Goal: Task Accomplishment & Management: Manage account settings

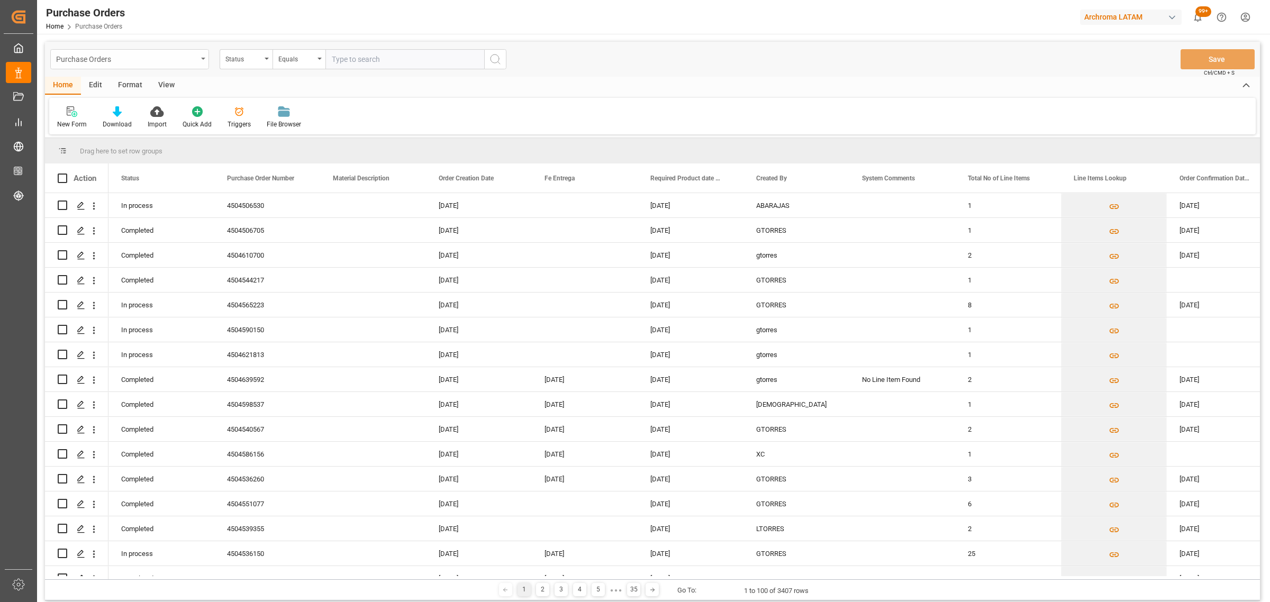
click at [118, 57] on div "Purchase Orders" at bounding box center [126, 58] width 141 height 13
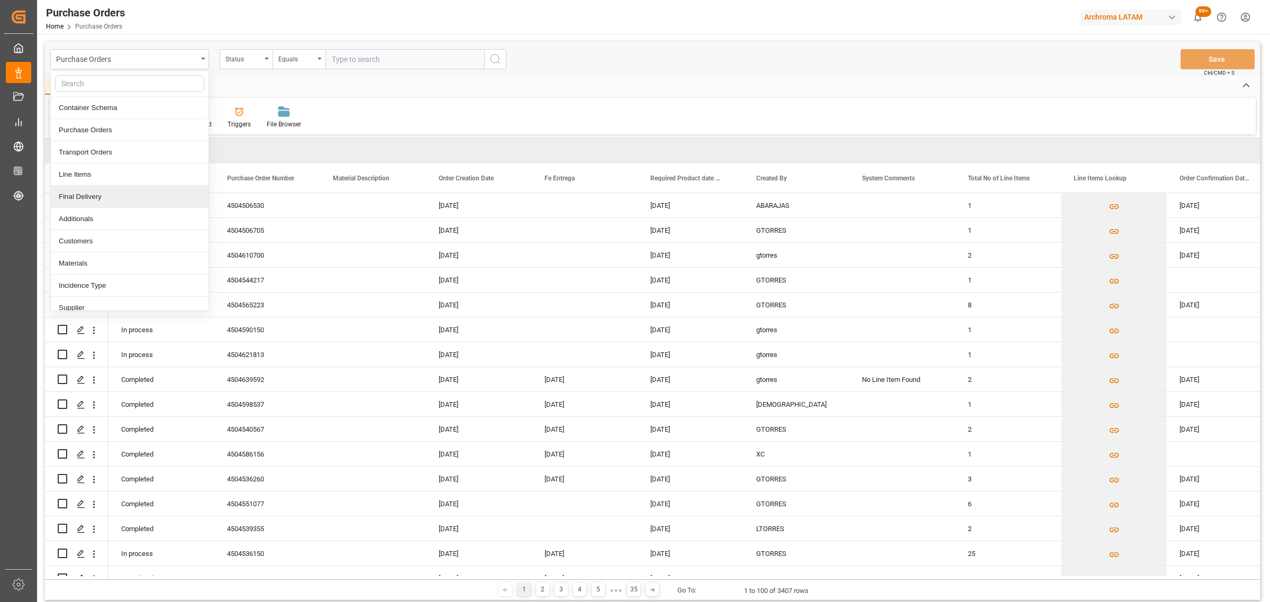
click at [112, 187] on div "Final Delivery" at bounding box center [130, 197] width 158 height 22
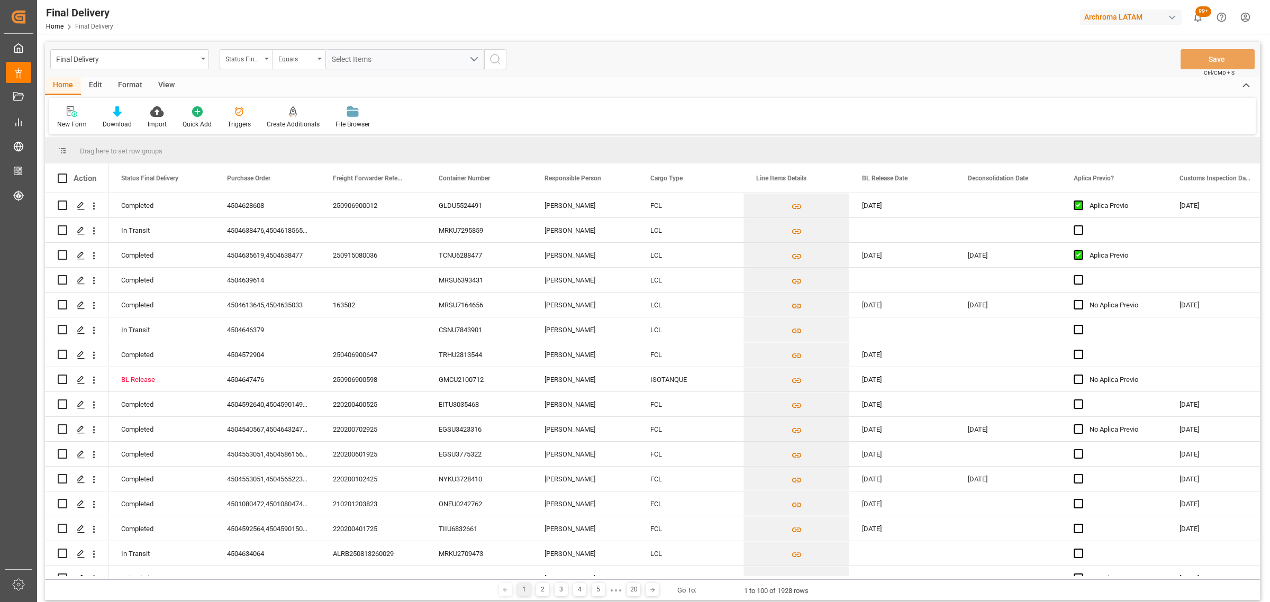
click at [243, 58] on div "Status Final Delivery" at bounding box center [243, 58] width 36 height 12
click at [289, 127] on div "Purchase Order" at bounding box center [299, 130] width 158 height 22
click at [300, 52] on div "Equals" at bounding box center [296, 58] width 36 height 12
click at [317, 130] on div "Fuzzy search" at bounding box center [352, 130] width 158 height 22
click at [371, 61] on input "text" at bounding box center [404, 59] width 159 height 20
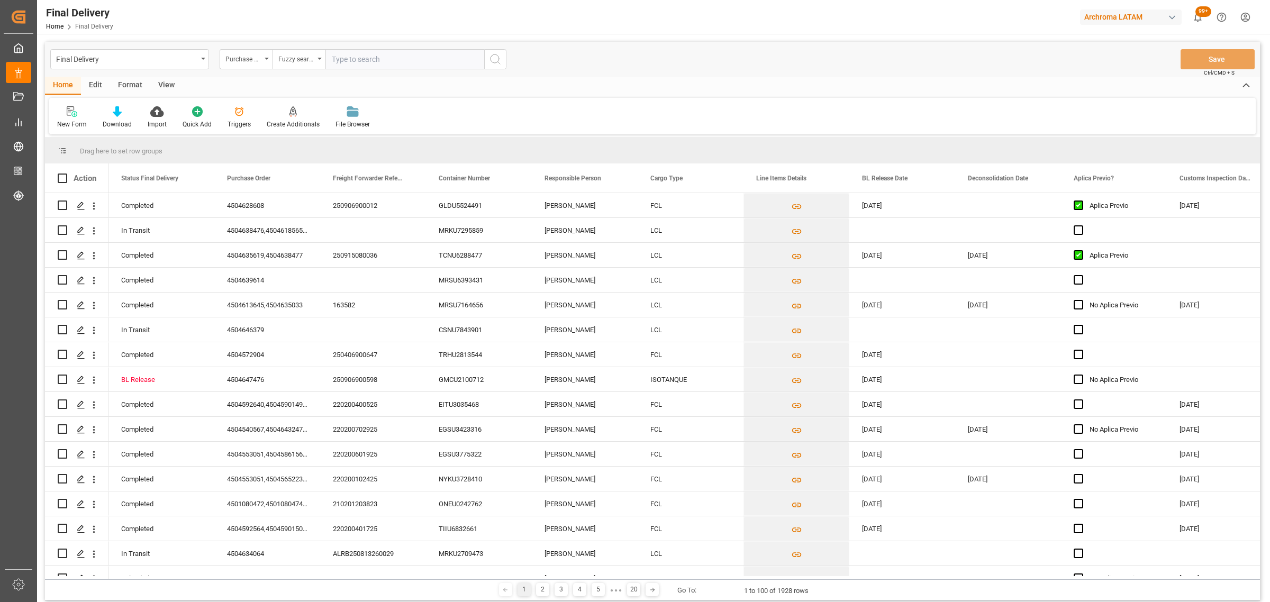
paste input "4504647387"
type input "4504647387"
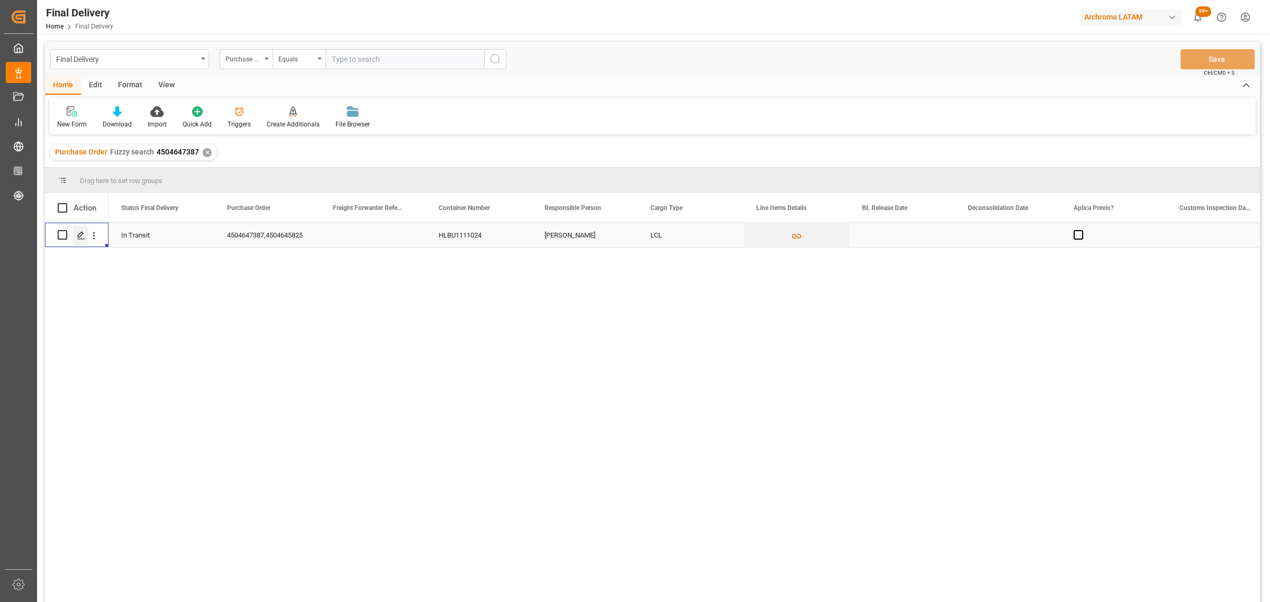
click at [85, 236] on div "Press SPACE to select this row." at bounding box center [80, 236] width 16 height 20
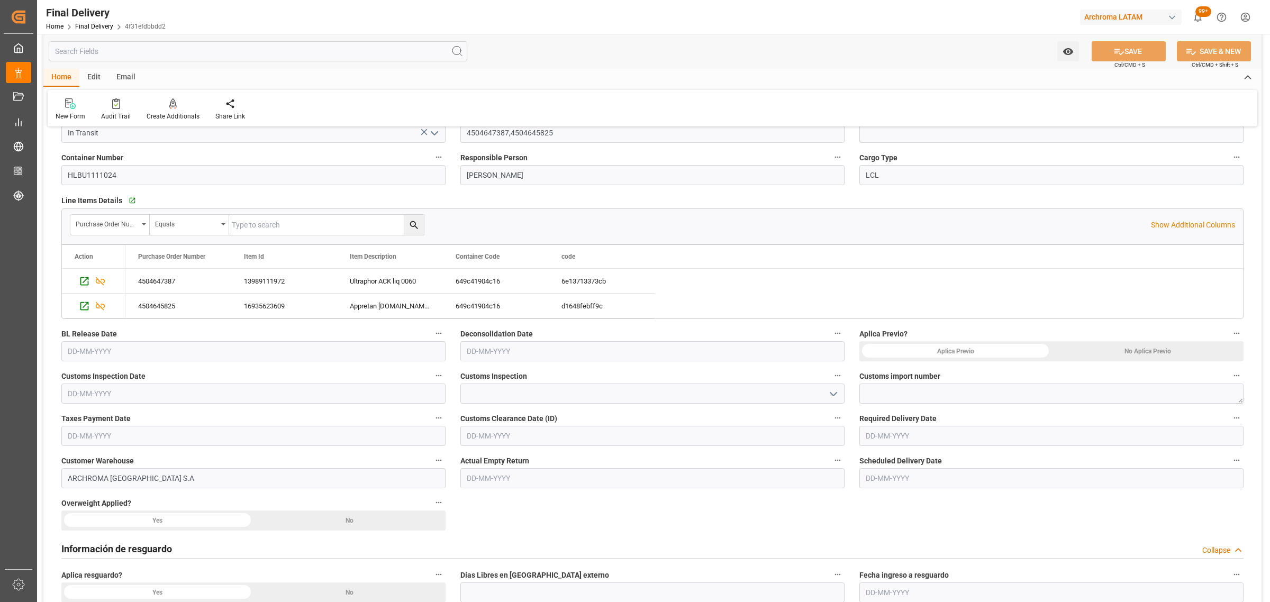
scroll to position [132, 0]
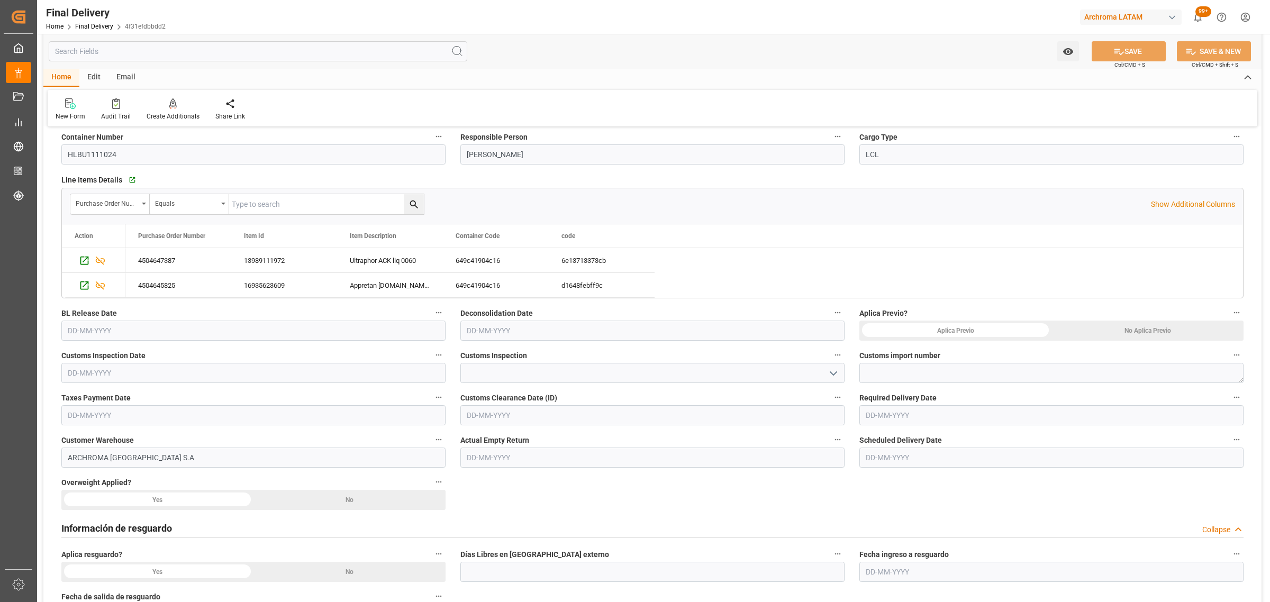
click at [235, 333] on input "text" at bounding box center [253, 331] width 384 height 20
drag, startPoint x: 75, startPoint y: 437, endPoint x: 75, endPoint y: 430, distance: 8.0
click at [75, 437] on span "15" at bounding box center [74, 435] width 7 height 7
type input "[DATE]"
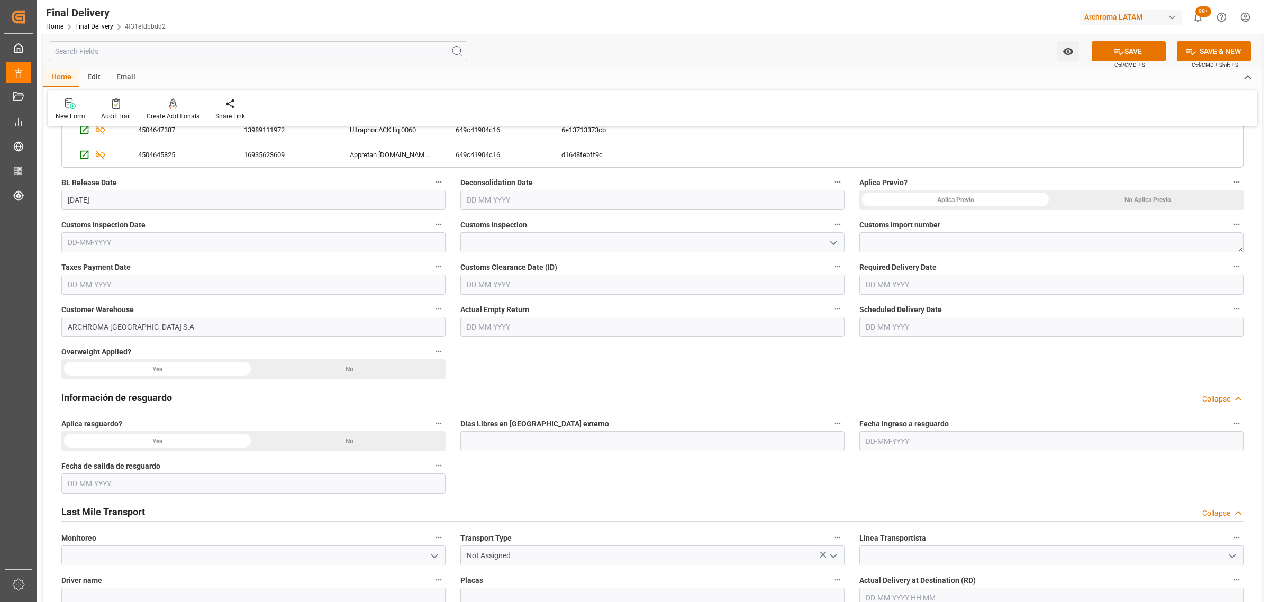
scroll to position [264, 0]
click at [887, 276] on input "text" at bounding box center [1051, 283] width 384 height 20
click at [860, 376] on div "[DATE] Mo Tu We Th Fr Sa Su 1 2 3 4 5 6 7 8 9 10 11 12 13 14 15 16 17 18 19 20 …" at bounding box center [935, 371] width 151 height 144
click at [869, 410] on span "22" at bounding box center [872, 408] width 7 height 7
type input "[DATE]"
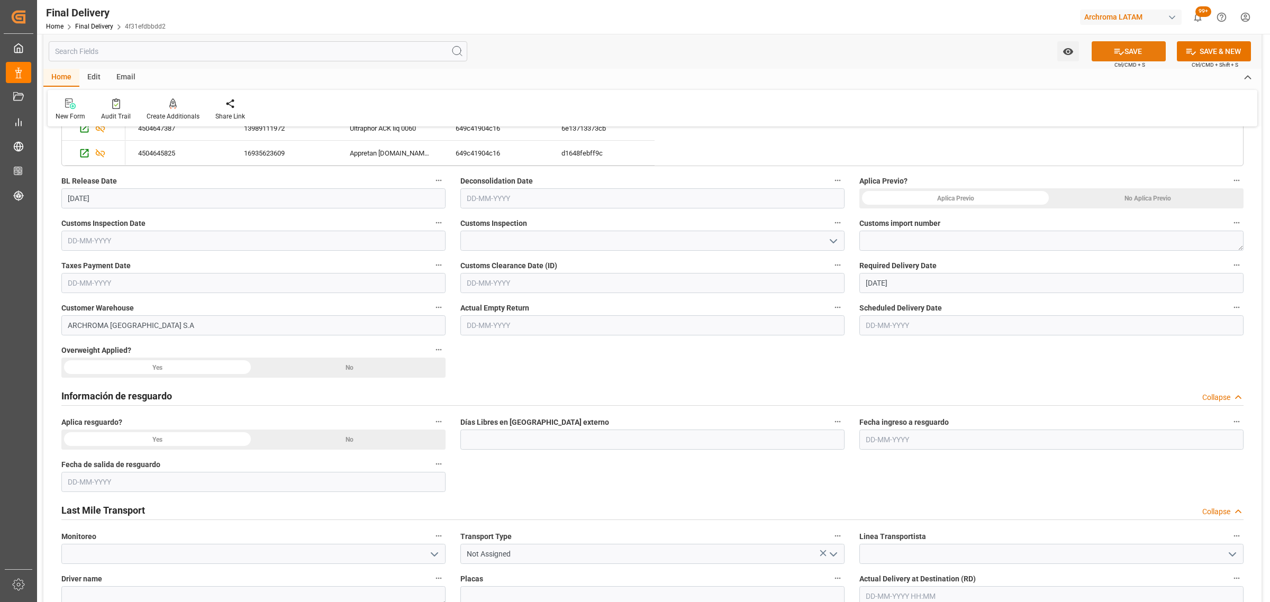
click at [1106, 49] on button "SAVE" at bounding box center [1128, 51] width 74 height 20
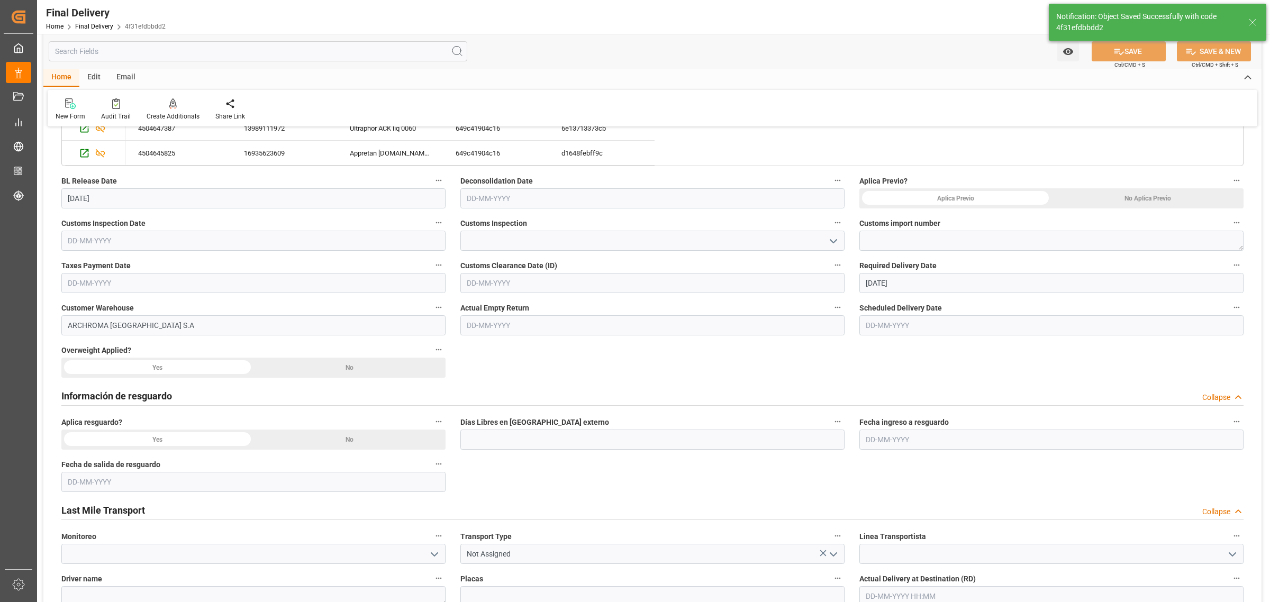
type textarea "1"
type input "BL Release"
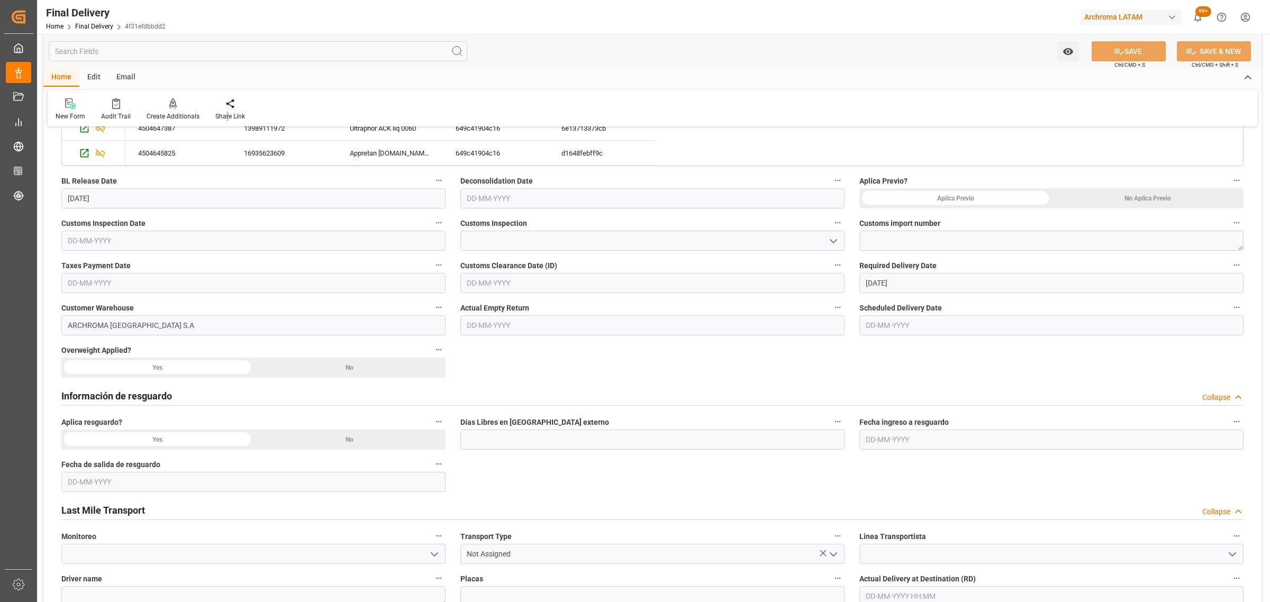
click at [224, 112] on div "Share Link" at bounding box center [230, 117] width 30 height 10
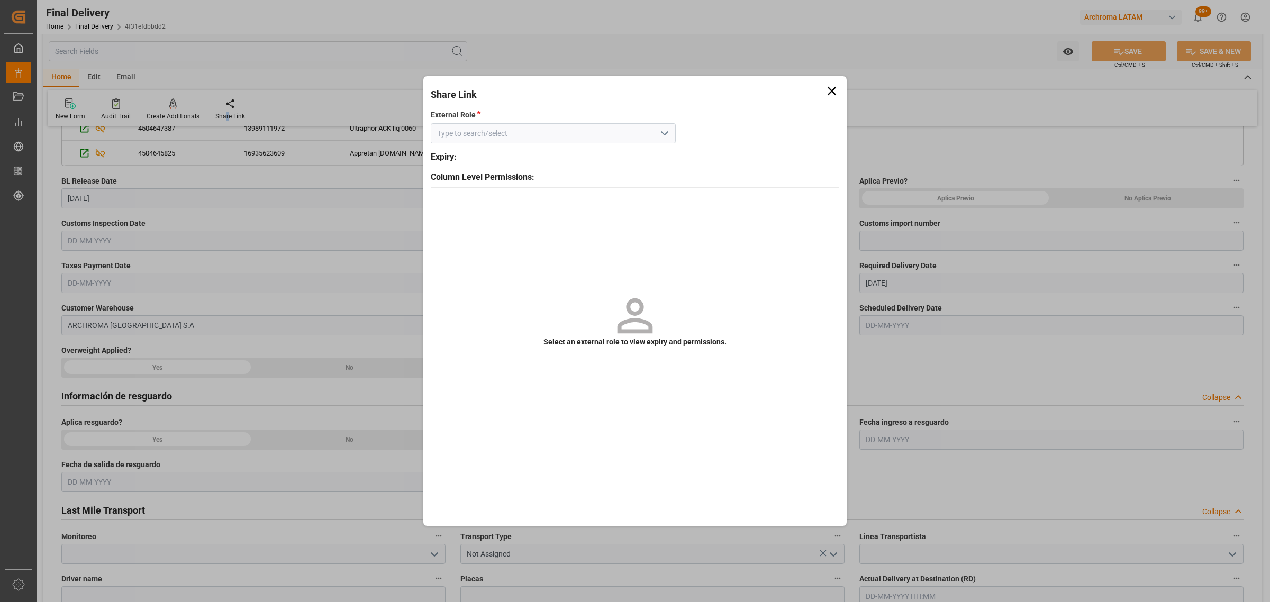
click at [659, 130] on icon "open menu" at bounding box center [664, 133] width 13 height 13
click at [636, 151] on div "External - finalDelivery" at bounding box center [553, 157] width 244 height 24
type input "External - finalDelivery"
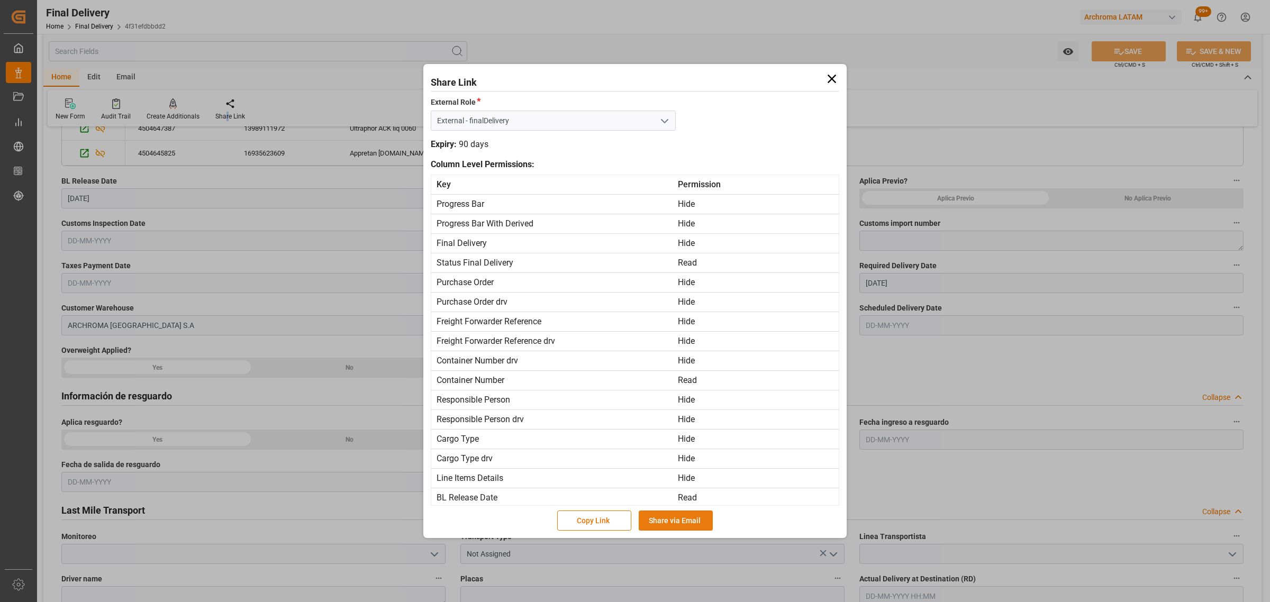
click at [680, 530] on button "Share via Email" at bounding box center [675, 520] width 74 height 20
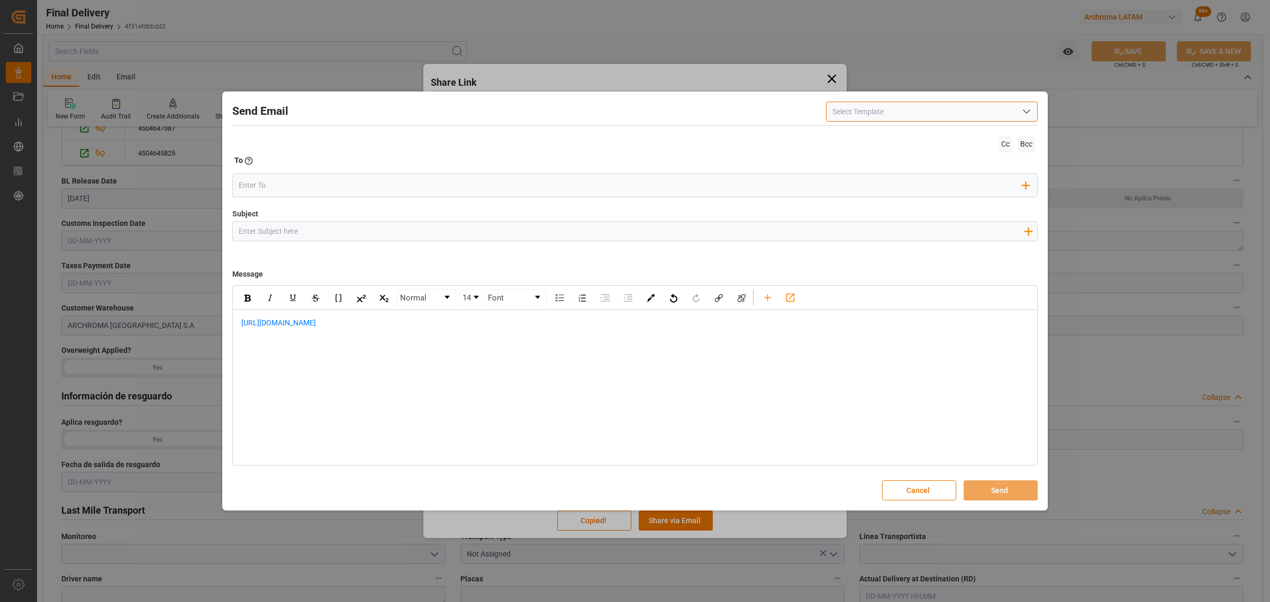
paste input "PE || PO 4504645825, 4504647387 || STATUS ZARPE | TEXTI"
type input "PE || PO 4504645825, 4504647387 || STATUS ZARPE | TEXTI"
click at [335, 227] on input "Subject" at bounding box center [631, 231] width 796 height 19
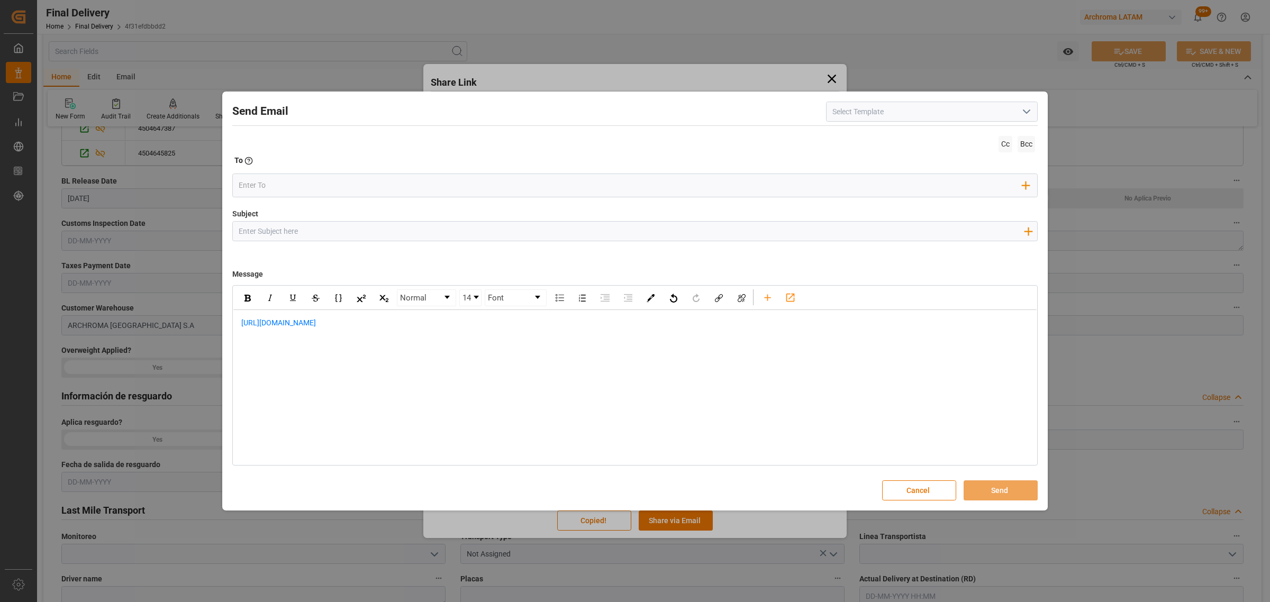
paste input "PE || PO 4504645825, 4504647387 || STATUS ZARPE | TEXTI"
drag, startPoint x: 411, startPoint y: 232, endPoint x: 357, endPoint y: 229, distance: 54.0
click at [357, 229] on input "PE || PO 4504645825, 4504647387 || STATUS ZARPE | TEXTI" at bounding box center [631, 231] width 796 height 19
click at [410, 233] on input "PE || PO 4504645825, 4504647387 || STATUS ZARPE | TEXTI" at bounding box center [631, 231] width 796 height 19
click at [412, 232] on input "PE || PO 4504645825, 4504647387 || STATUS ZARPE | TEXTI" at bounding box center [631, 231] width 796 height 19
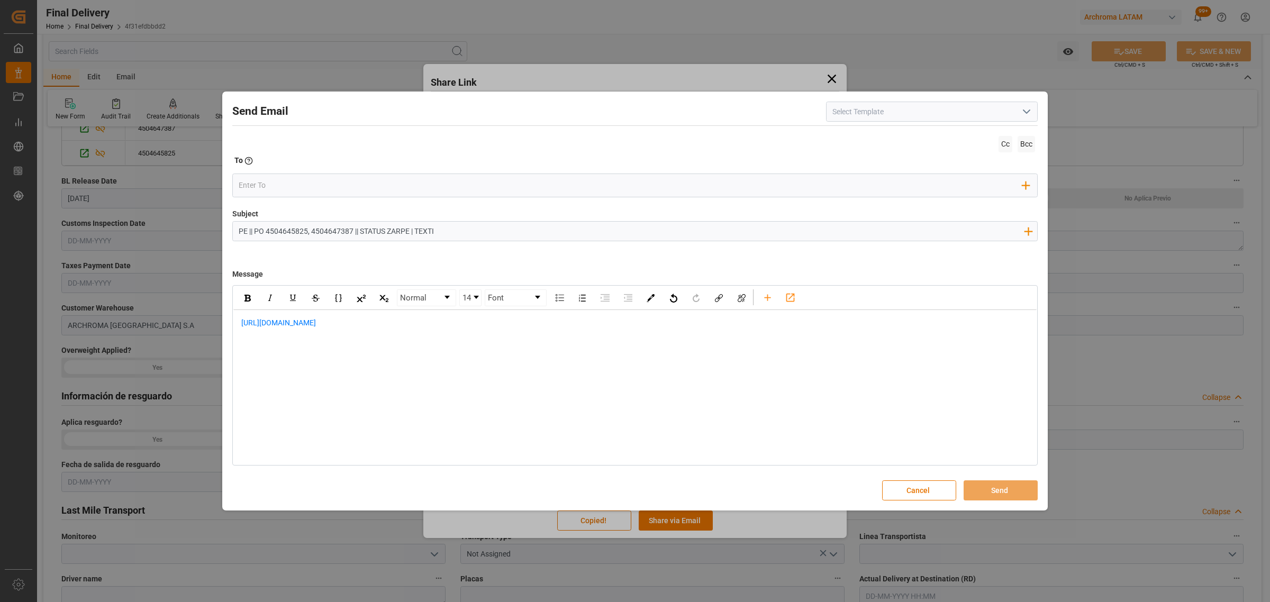
click at [393, 235] on input "PE || PO 4504645825, 4504647387 || STATUS ZARPE | TEXTI" at bounding box center [631, 231] width 796 height 19
drag, startPoint x: 411, startPoint y: 231, endPoint x: 361, endPoint y: 231, distance: 50.3
click at [361, 231] on input "PE || PO 4504645825, 4504647387 || STATUS ZARPE | TEXTI" at bounding box center [631, 231] width 796 height 19
click at [481, 226] on input "PE || PO 4504645825, 4504647387 || LOGWARD STATUS | TEXTI" at bounding box center [631, 231] width 796 height 19
type input "PE || PO 4504645825, 4504647387 || LOGWARD STATUS | TEXTIL"
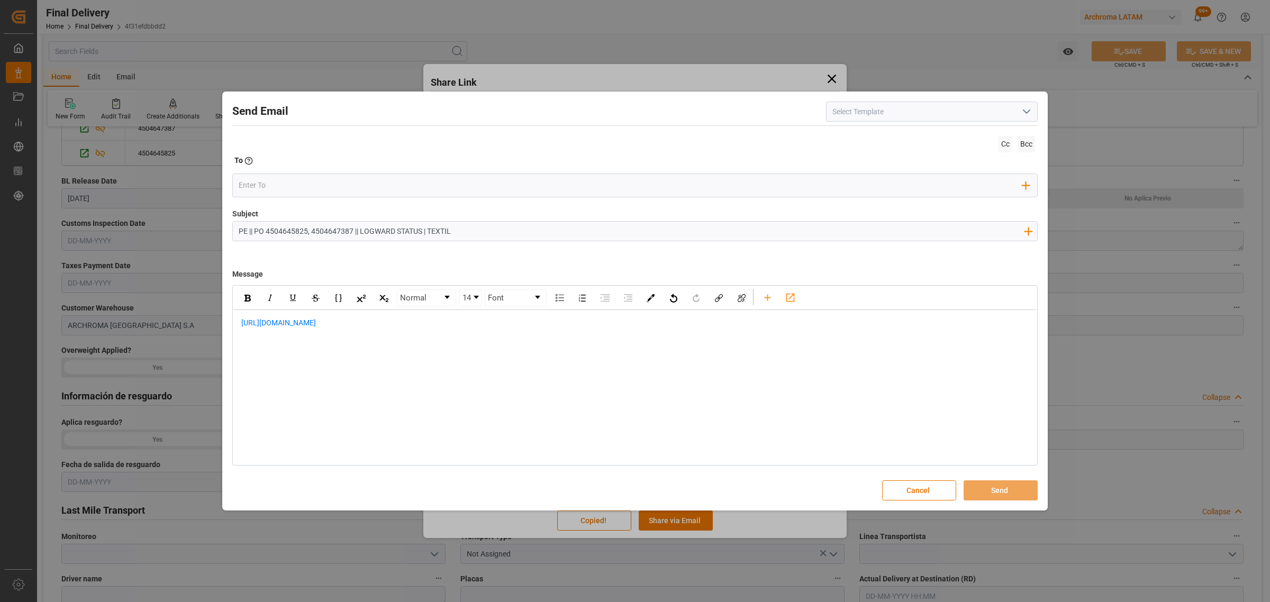
click at [239, 324] on div "[URL][DOMAIN_NAME]" at bounding box center [634, 328] width 803 height 37
click at [246, 323] on div "rdw-editor" at bounding box center [635, 322] width 788 height 11
click at [684, 345] on span "Informamos que el agente aduanal esta gestionando los tramites necesarios para …" at bounding box center [470, 345] width 458 height 8
click at [419, 371] on div "[URL][DOMAIN_NAME]" at bounding box center [635, 373] width 788 height 22
click at [295, 390] on div "rdw-editor" at bounding box center [635, 395] width 788 height 22
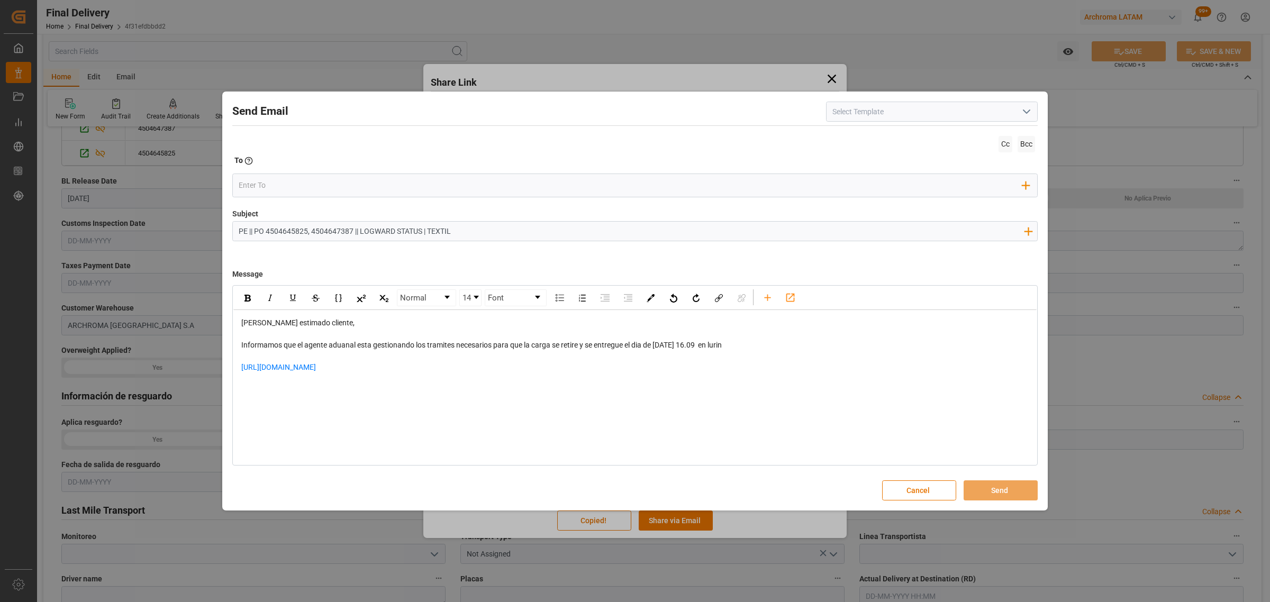
click at [284, 385] on div "rdw-editor" at bounding box center [635, 395] width 788 height 22
click at [279, 179] on input "email" at bounding box center [631, 185] width 784 height 16
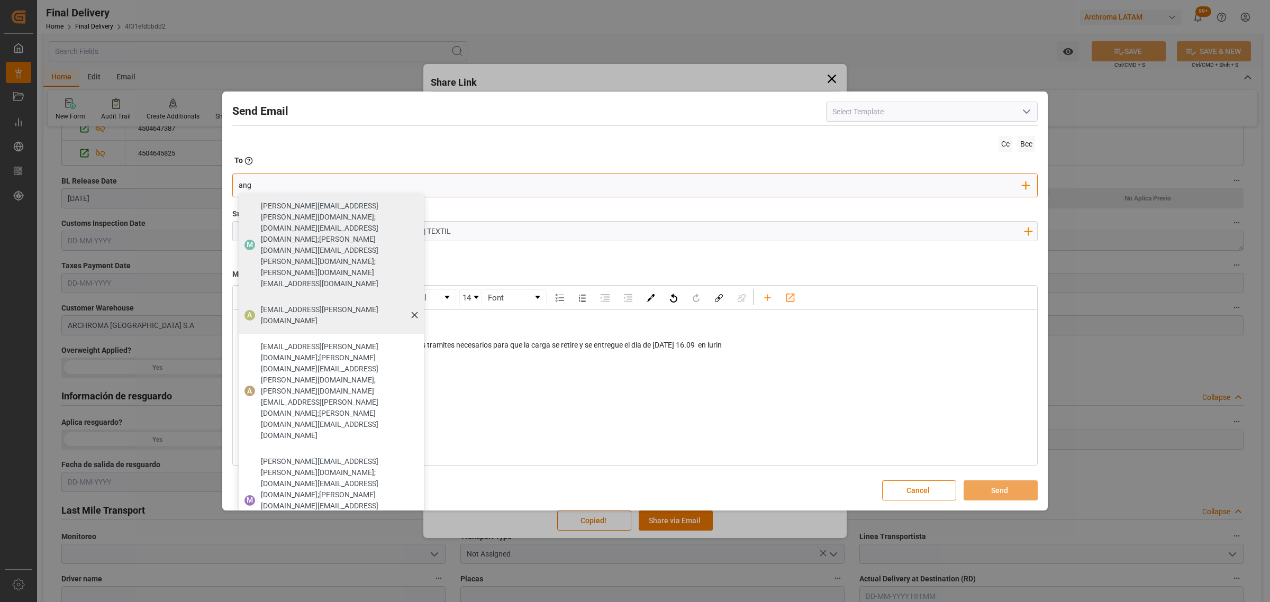
type input "ang"
click at [278, 304] on span "[EMAIL_ADDRESS][PERSON_NAME][DOMAIN_NAME]" at bounding box center [339, 315] width 156 height 22
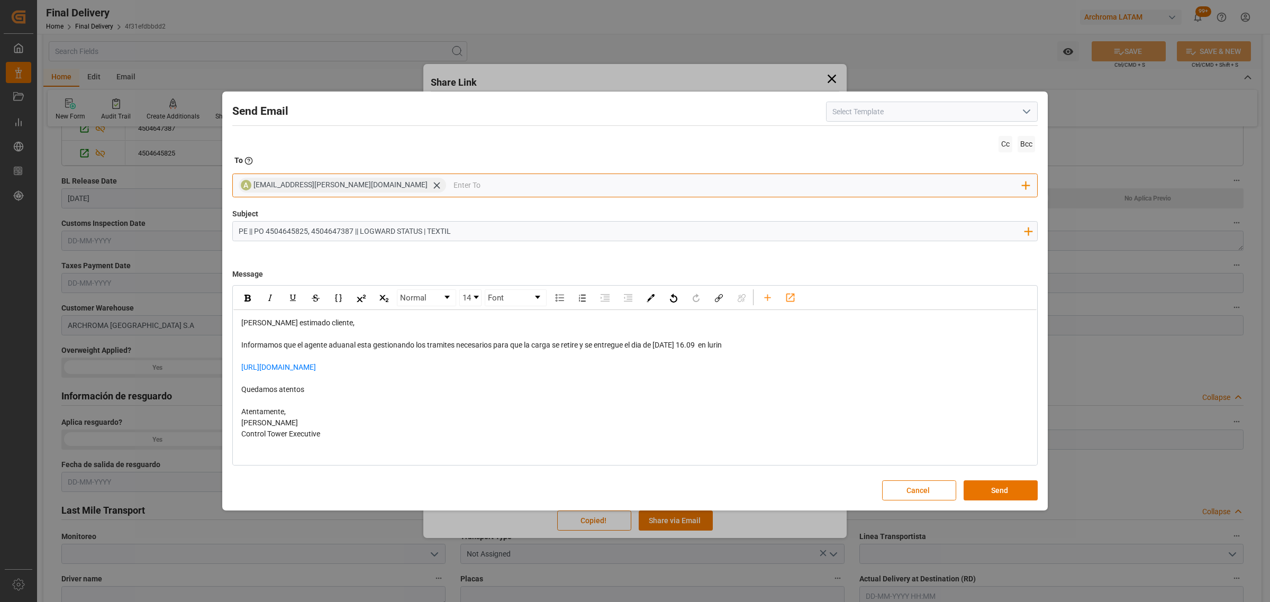
type input "a"
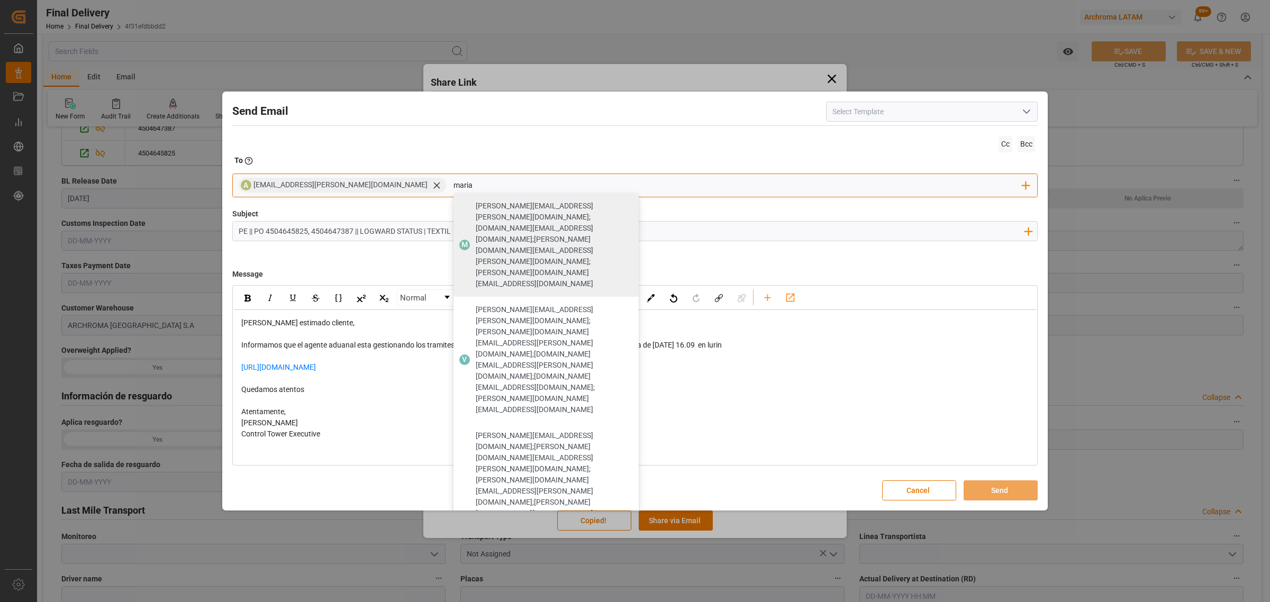
type input "maria"
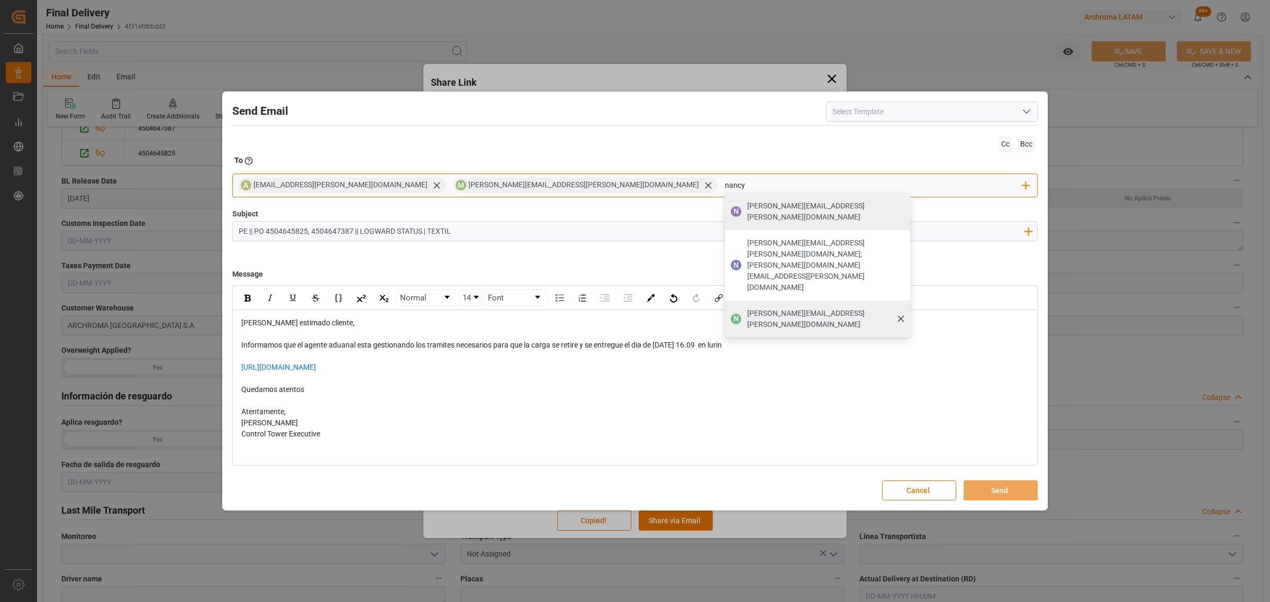
type input "nancy"
click at [747, 308] on span "[PERSON_NAME][EMAIL_ADDRESS][PERSON_NAME][DOMAIN_NAME]" at bounding box center [825, 319] width 156 height 22
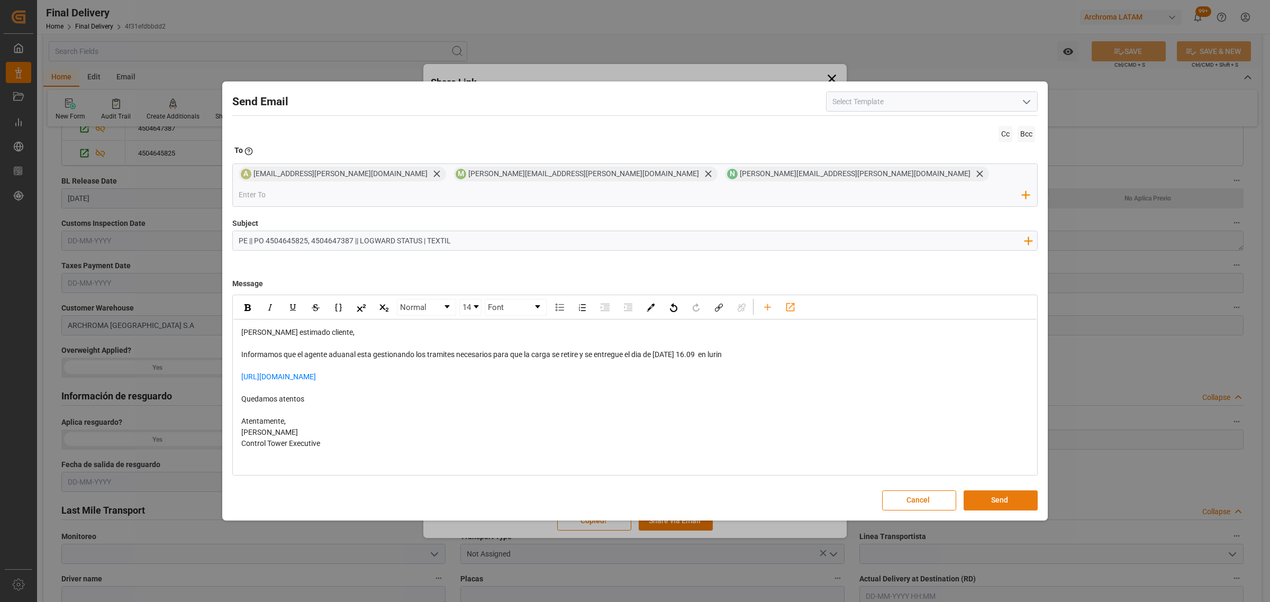
click at [1001, 491] on button "Send" at bounding box center [1000, 500] width 74 height 20
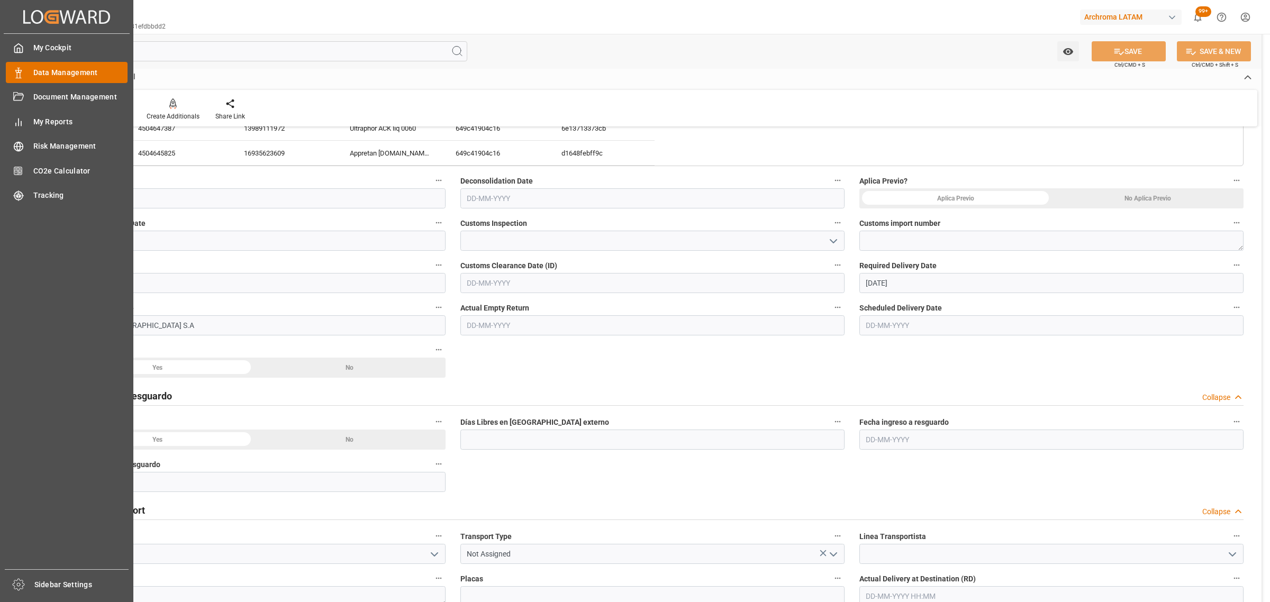
click at [43, 72] on span "Data Management" at bounding box center [80, 72] width 95 height 11
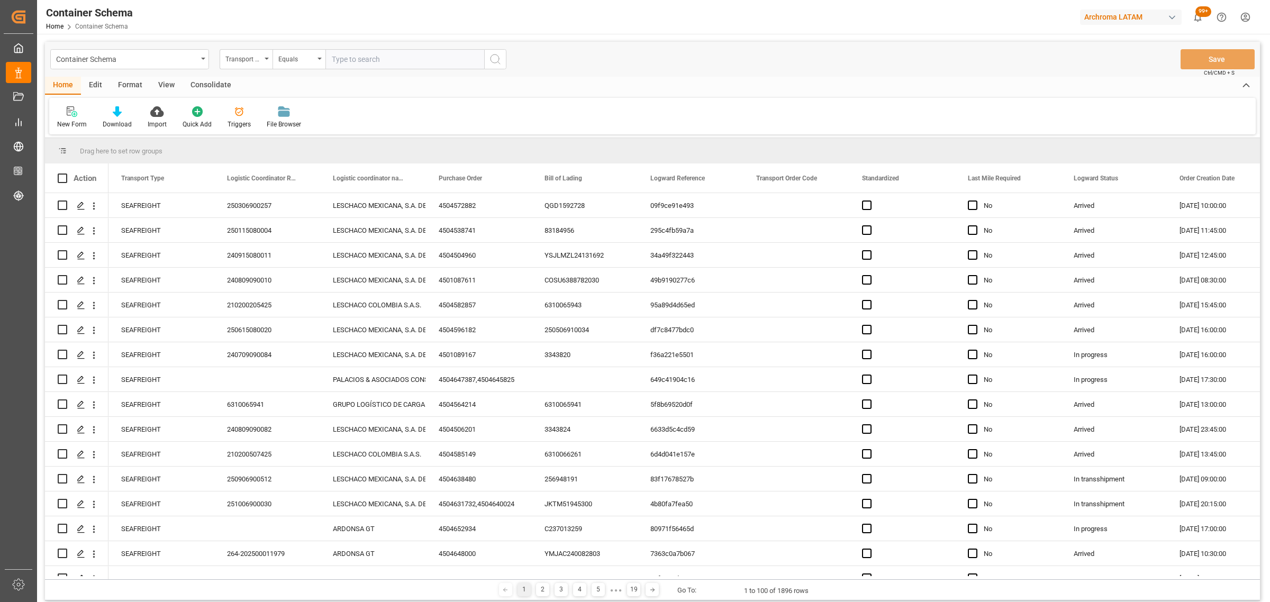
click at [241, 61] on div "Transport Type" at bounding box center [243, 58] width 36 height 12
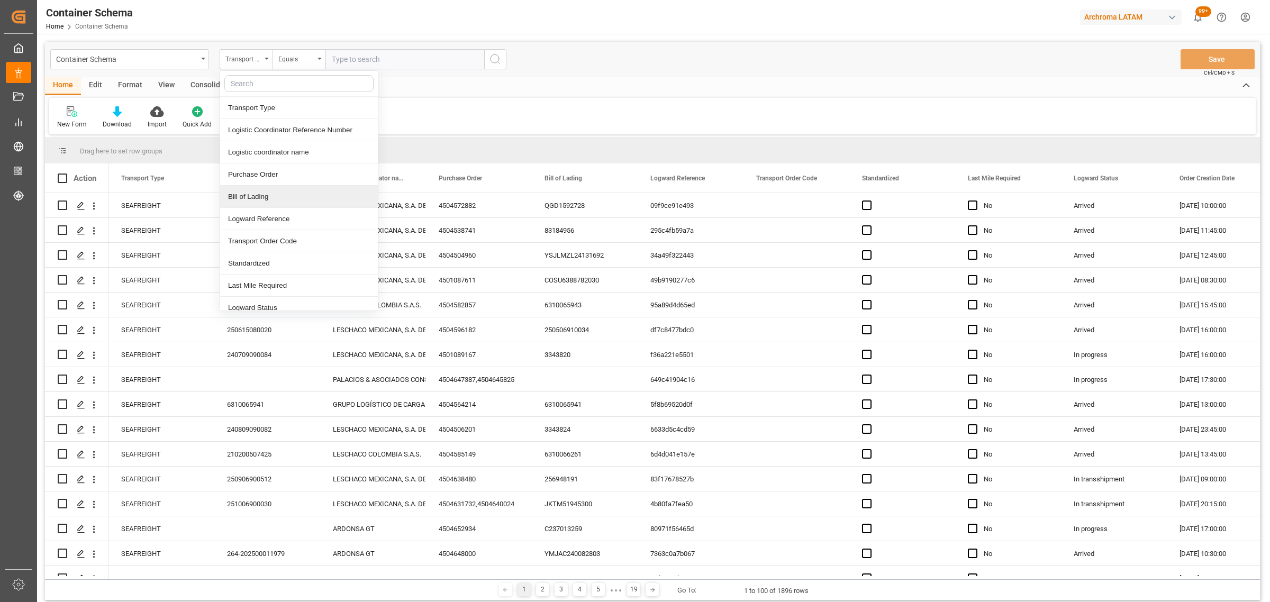
click at [265, 190] on div "Bill of Lading" at bounding box center [299, 197] width 158 height 22
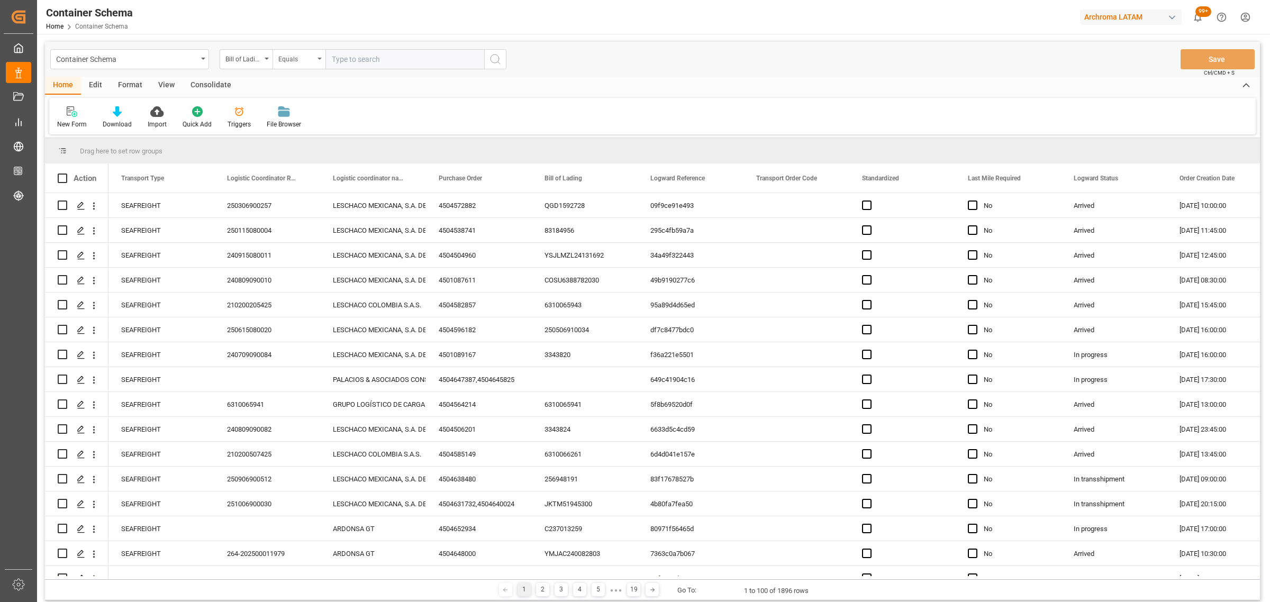
drag, startPoint x: 282, startPoint y: 59, endPoint x: 287, endPoint y: 65, distance: 7.9
click at [284, 59] on div "Equals" at bounding box center [296, 58] width 36 height 12
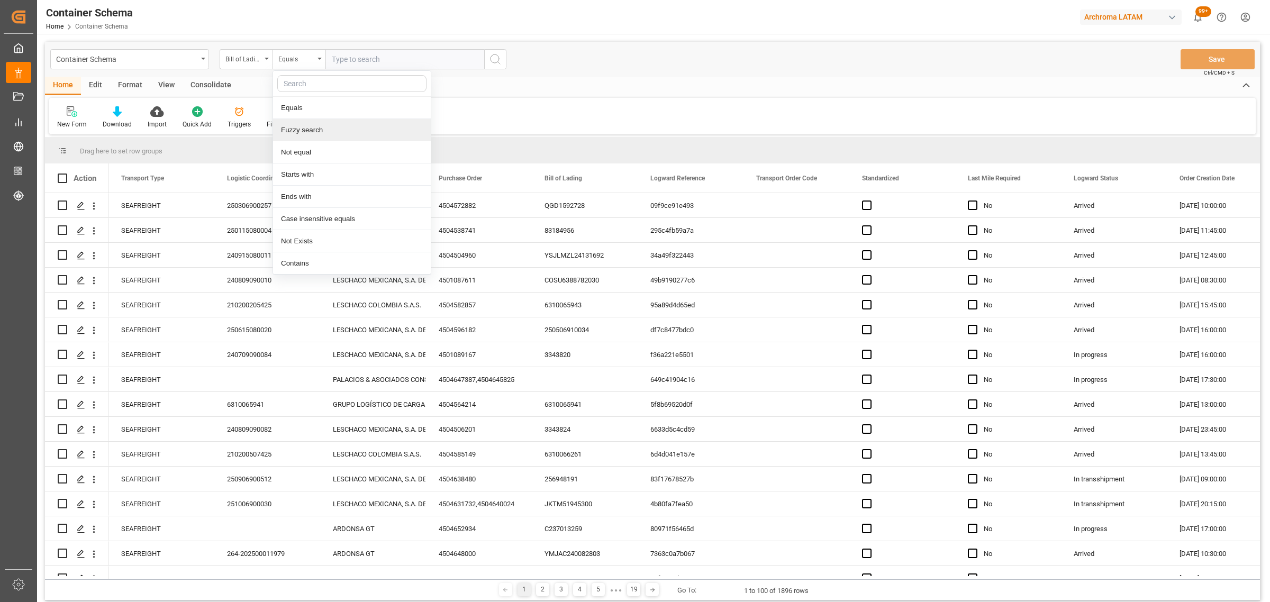
click at [303, 130] on div "Fuzzy search" at bounding box center [352, 130] width 158 height 22
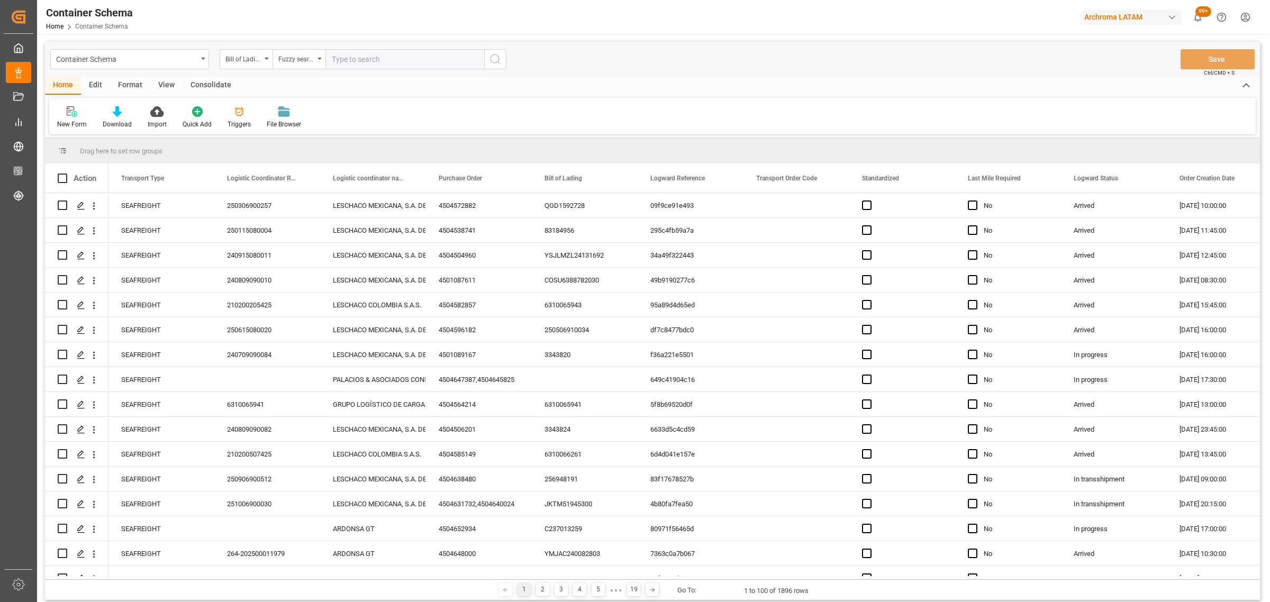
click at [342, 61] on input "text" at bounding box center [404, 59] width 159 height 20
paste input "HLCUBO12506BWZB9"
type input "HLCUBO12506BWZB9"
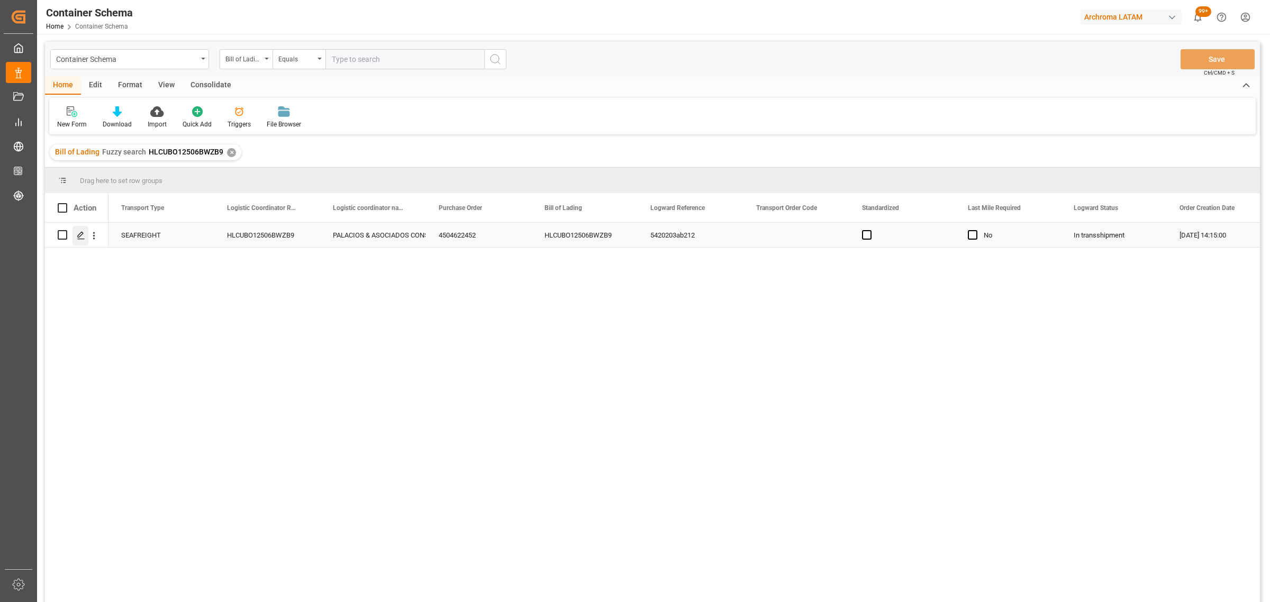
click at [78, 239] on icon "Press SPACE to select this row." at bounding box center [81, 235] width 8 height 8
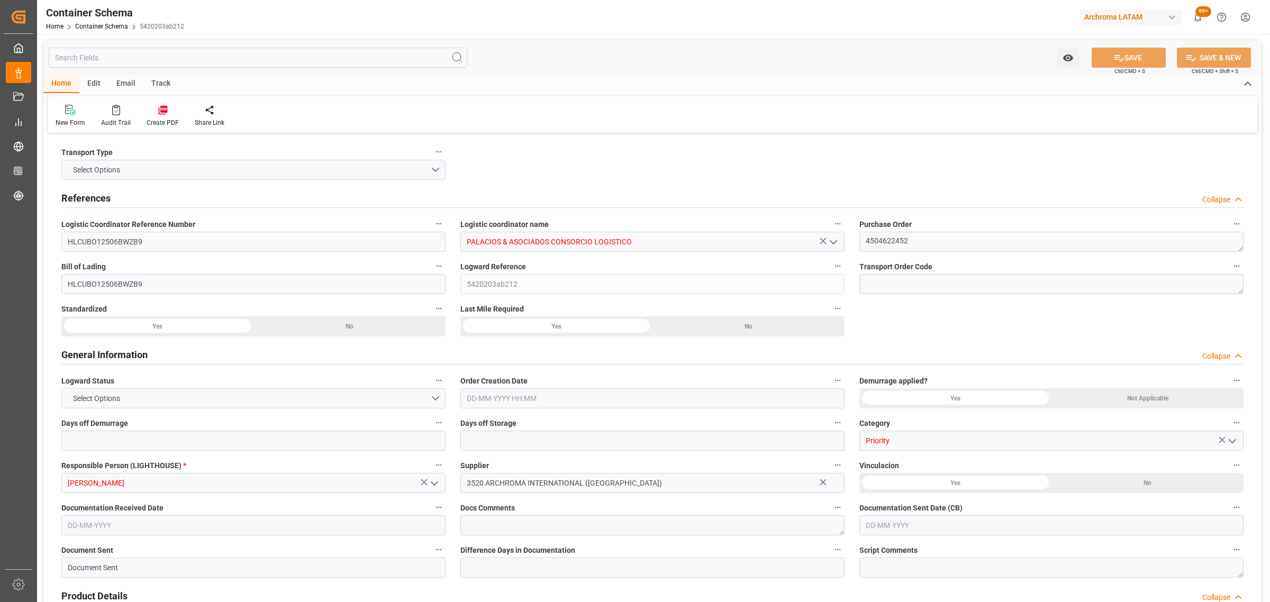
type input "0"
type input "3"
type input "18"
type input "5200"
type input "5823.6"
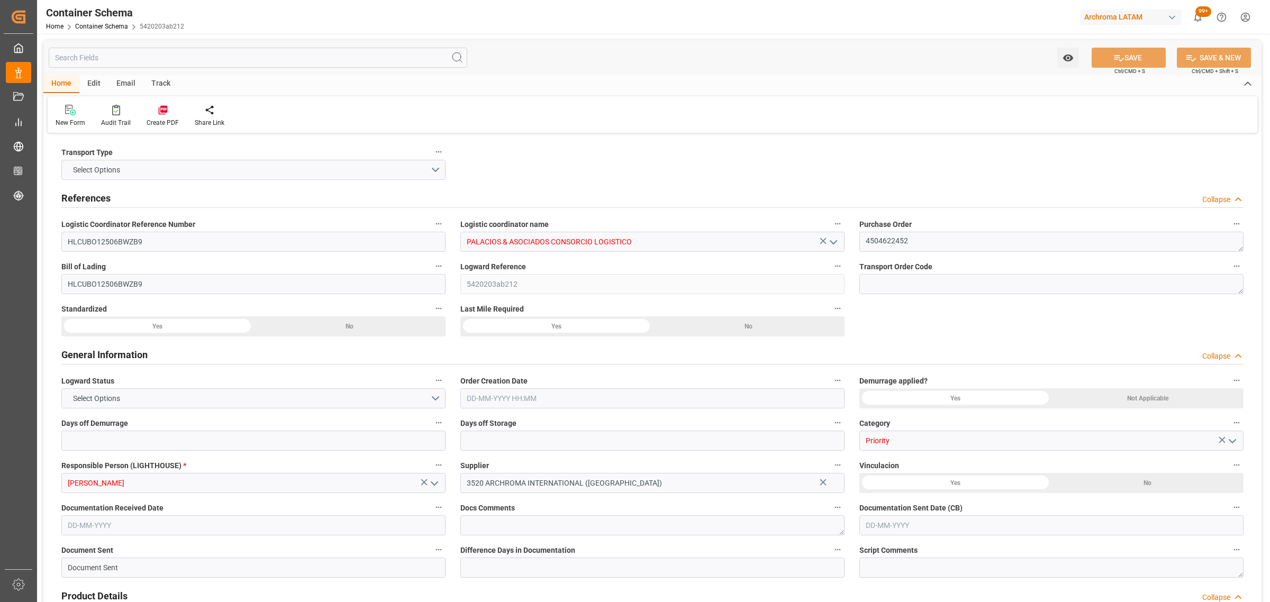
type input "Hapag [PERSON_NAME]"
type input "Hapag Lloyd Aktiengesellschaft"
type input "INMUN"
type input "PECLL"
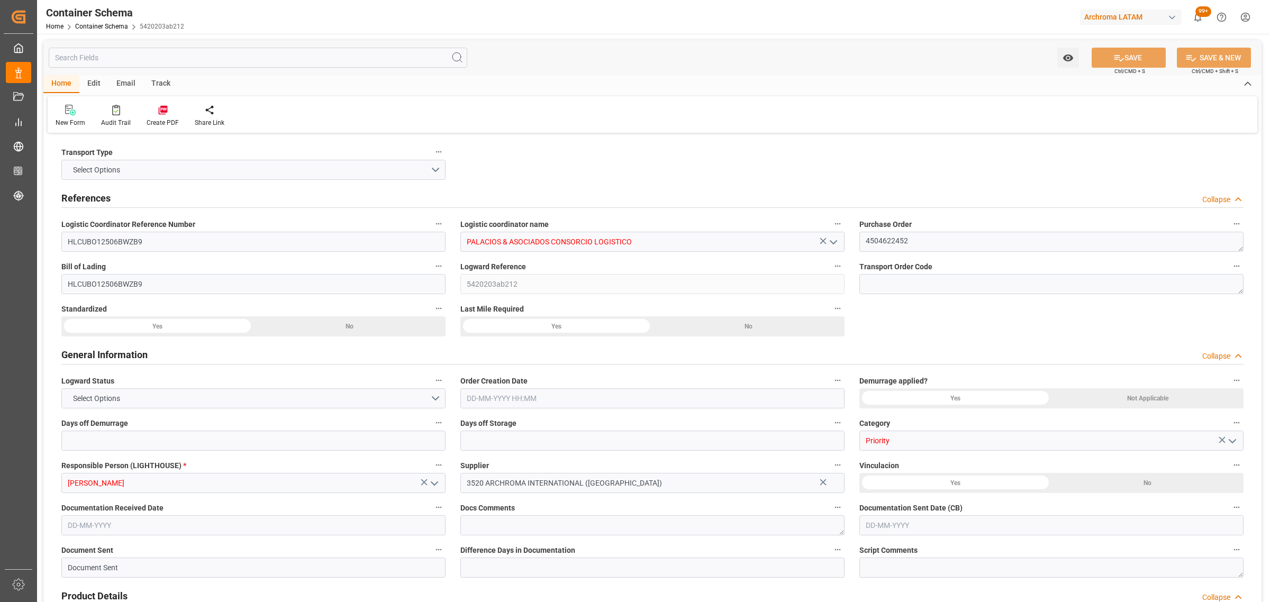
type input "9936408"
type input "[DATE] 14:15"
type input "[DATE]"
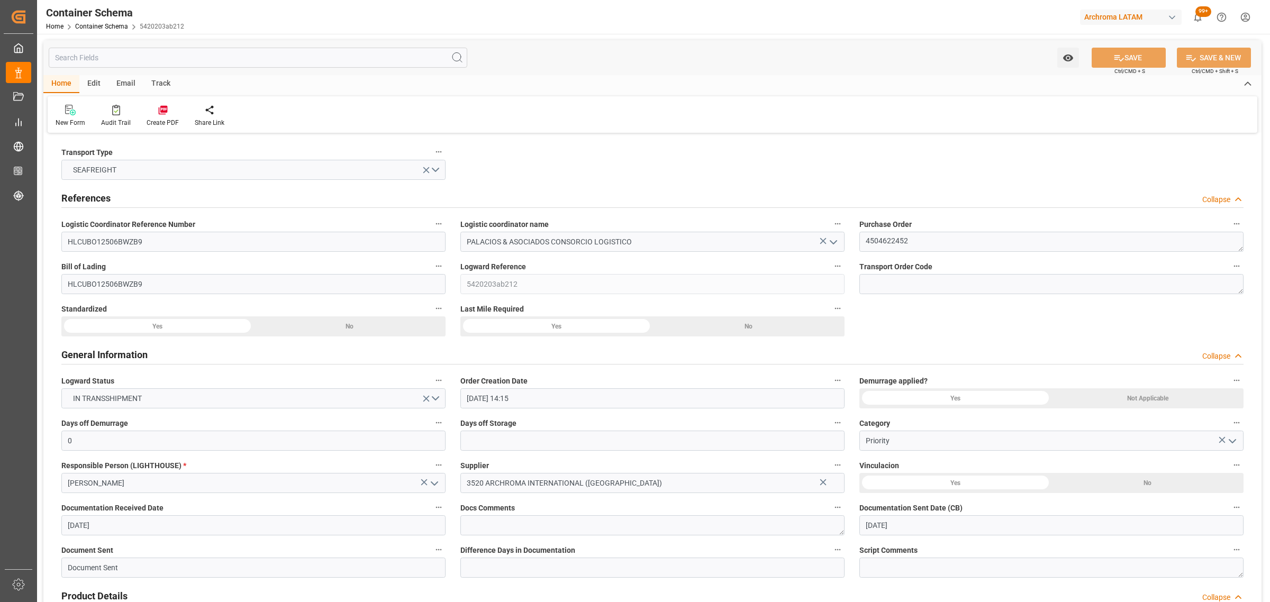
type input "[DATE]"
type input "[DATE] 00:00"
type input "[DATE] 21:00"
type input "[DATE] 00:00"
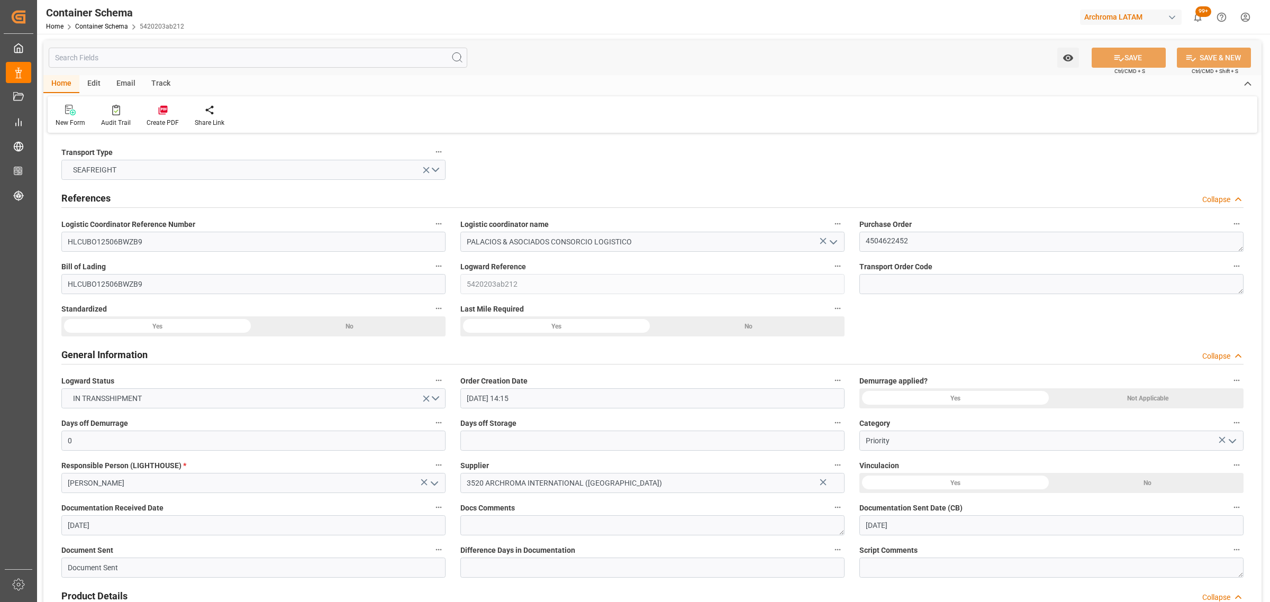
type input "[DATE] 00:00"
type input "[DATE] 14:00"
type input "[DATE] 00:00"
type input "[DATE] 14:00"
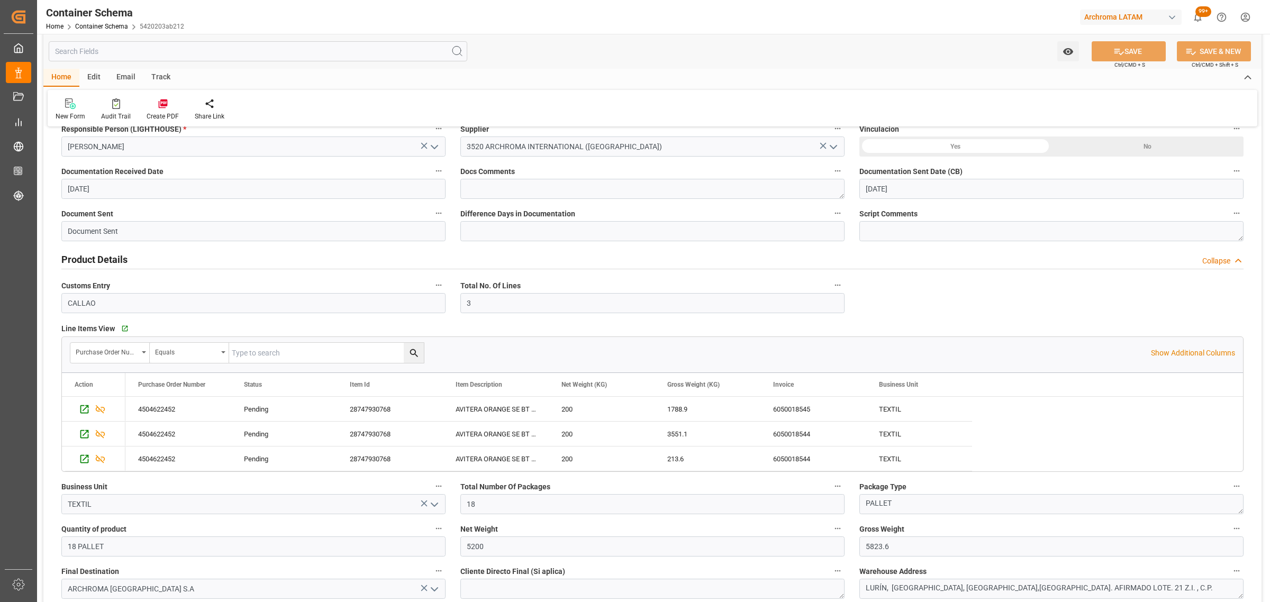
scroll to position [331, 0]
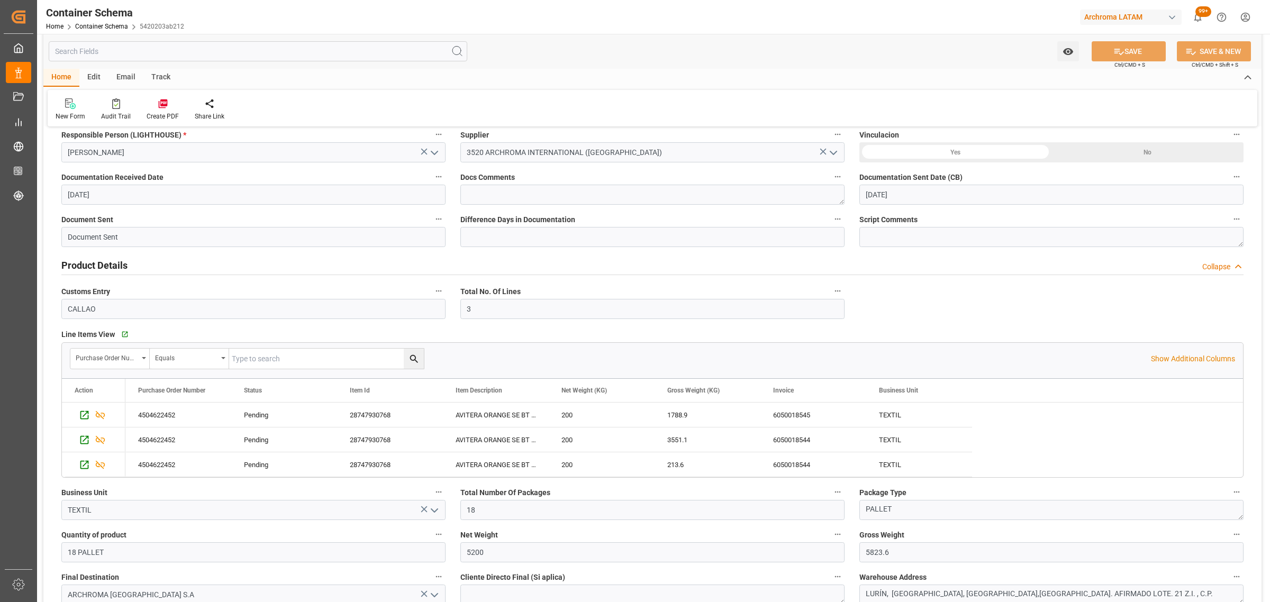
click at [153, 78] on div "Track" at bounding box center [160, 78] width 35 height 18
click at [59, 111] on div "Tracking" at bounding box center [68, 109] width 41 height 23
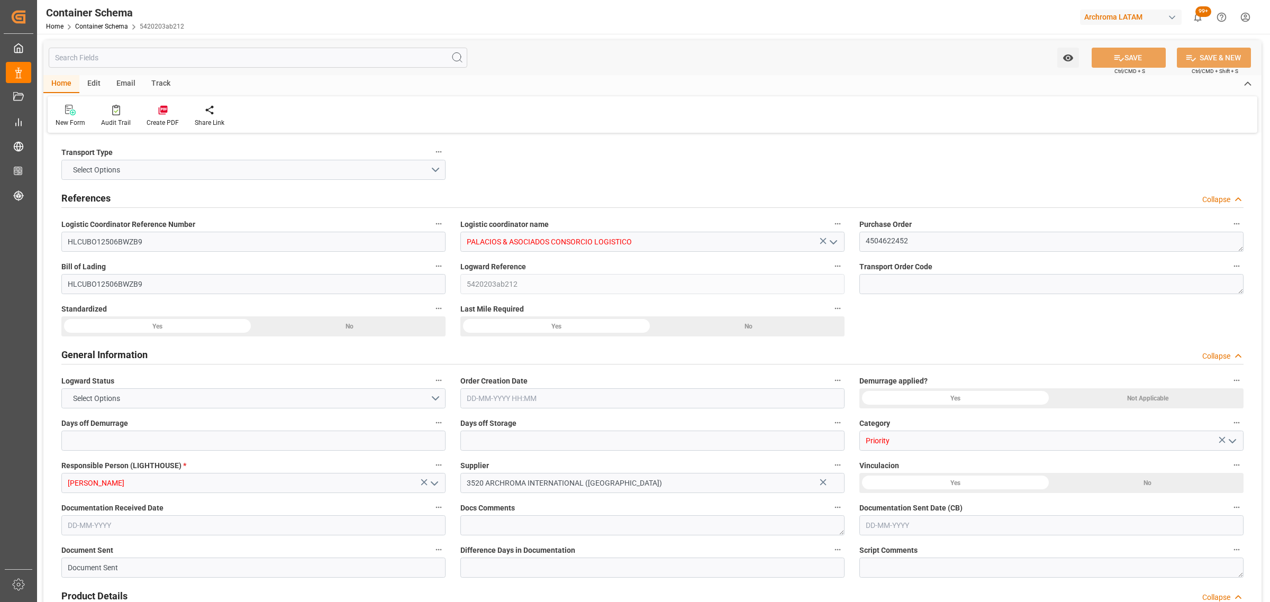
type input "0"
type input "3"
type input "18"
type input "5200"
type input "5823.6"
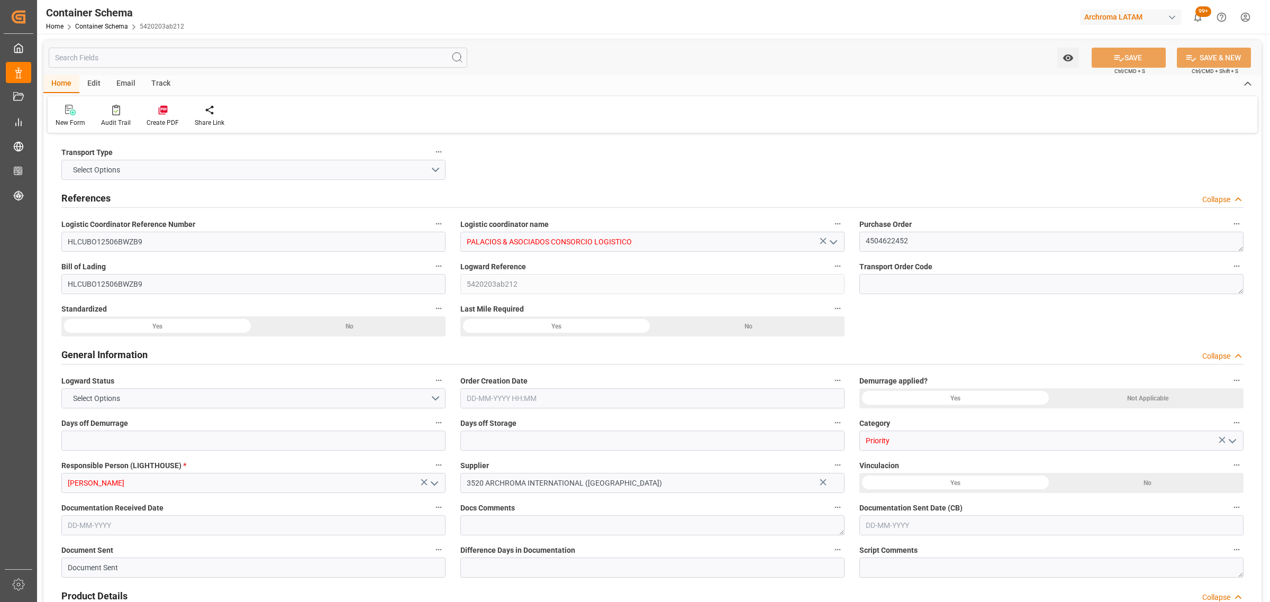
type input "Hapag [PERSON_NAME]"
type input "Hapag Lloyd Aktiengesellschaft"
type input "INMUN"
type input "PECLL"
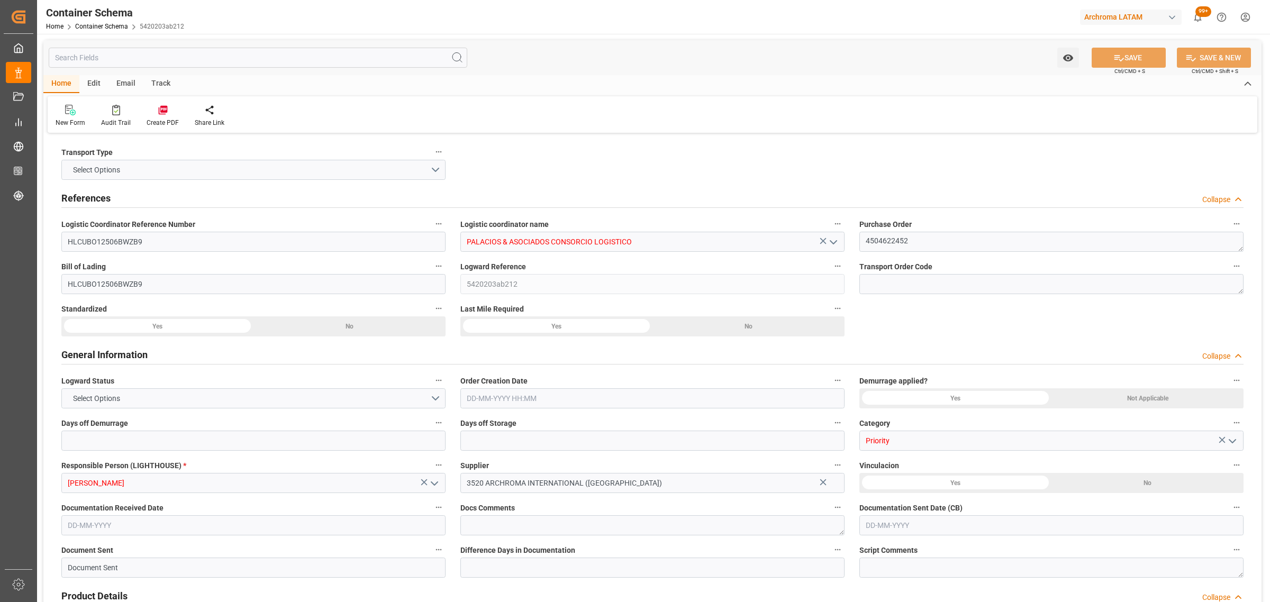
type input "9936408"
type input "[DATE] 14:15"
type input "[DATE]"
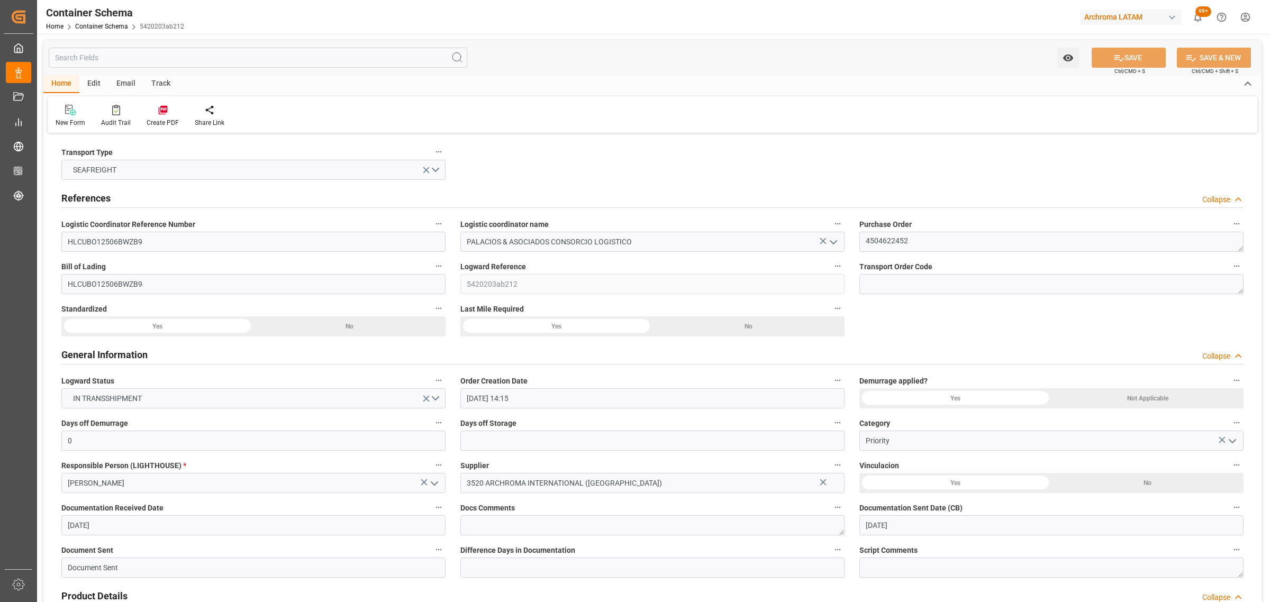
type input "[DATE]"
type input "[DATE] 00:00"
type input "[DATE] 21:00"
type input "[DATE] 00:00"
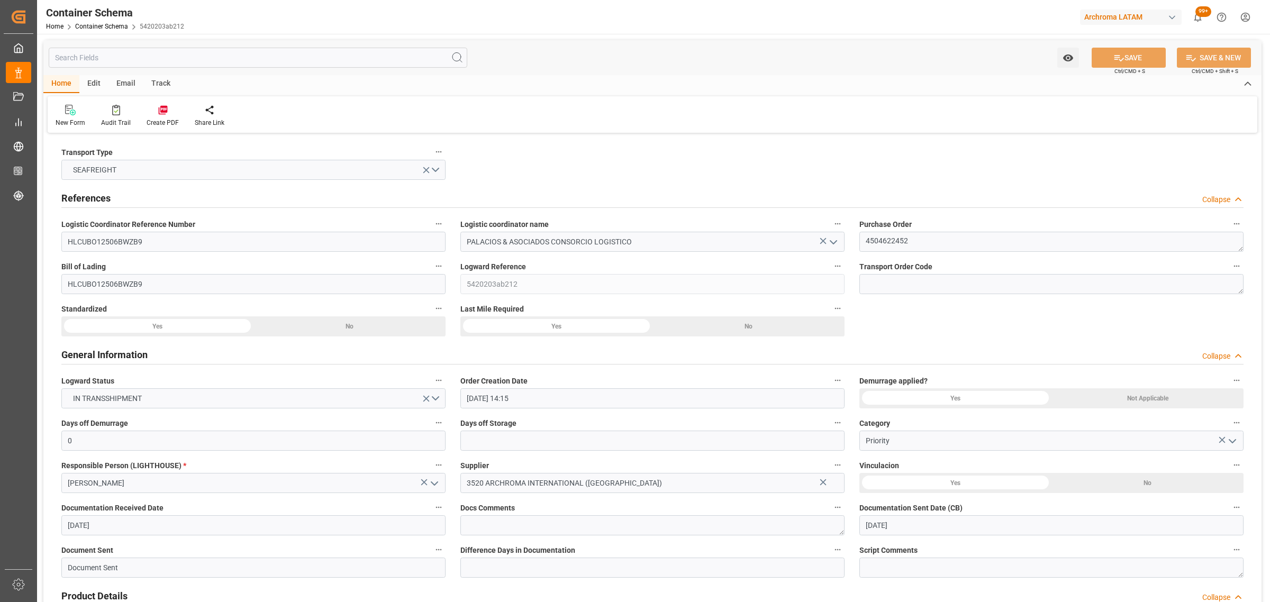
type input "[DATE] 00:00"
type input "[DATE] 14:00"
type input "[DATE] 00:00"
type input "[DATE] 14:00"
click at [122, 87] on div "Email" at bounding box center [125, 84] width 35 height 18
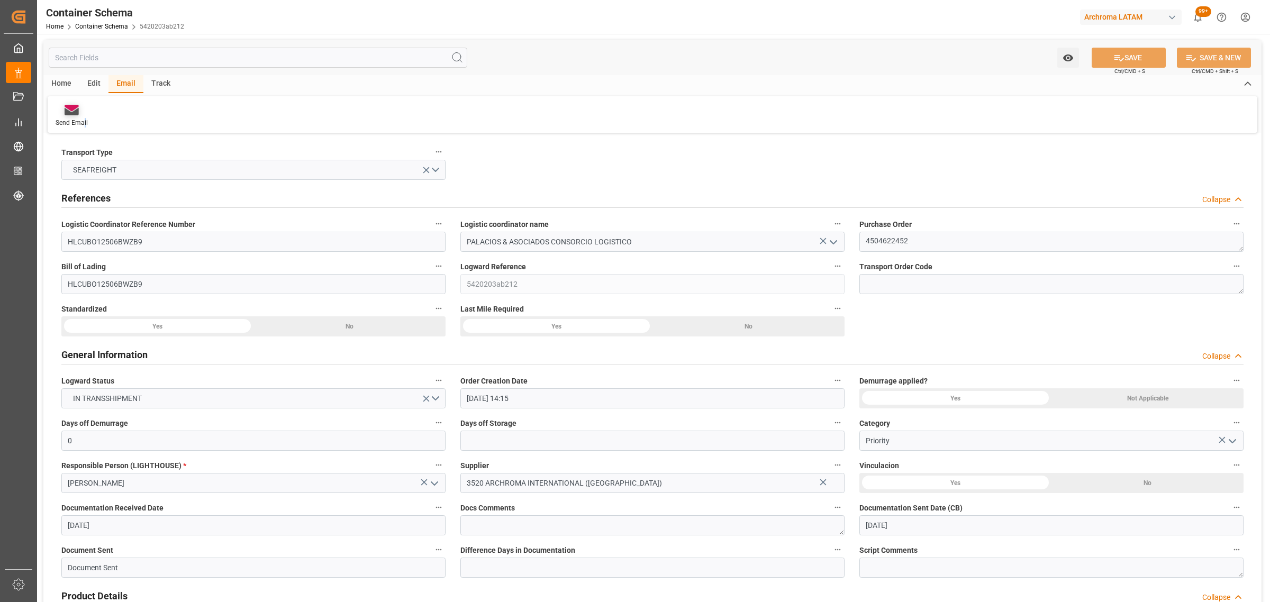
click at [85, 118] on div "Send Email" at bounding box center [72, 123] width 32 height 10
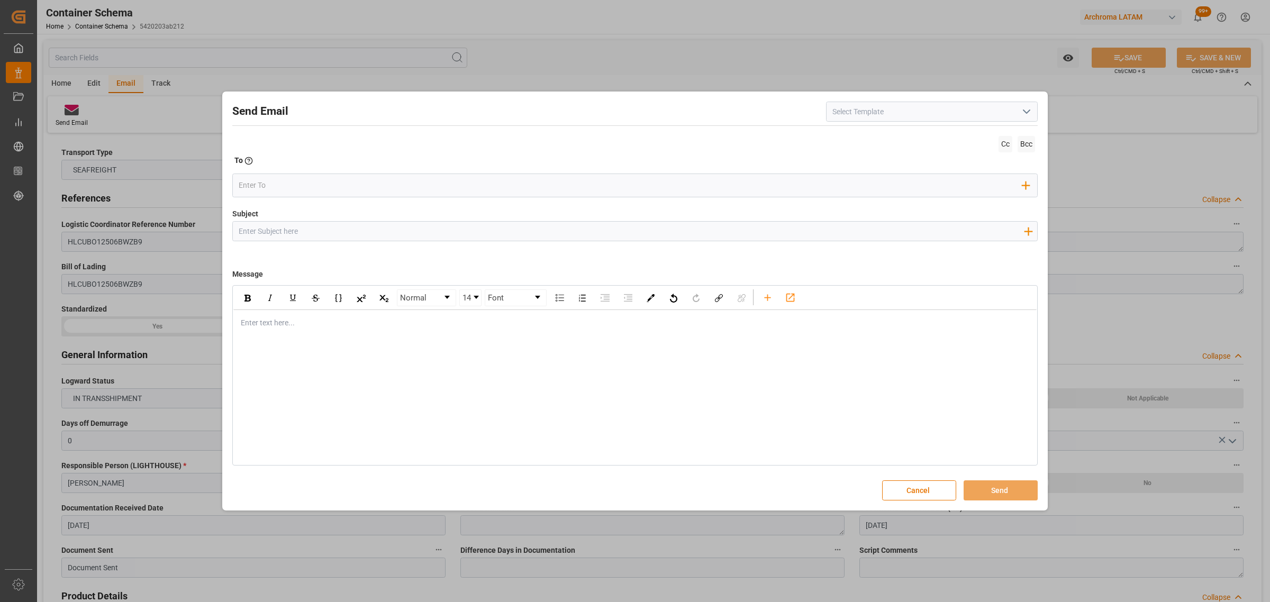
click at [262, 327] on div "rdw-editor" at bounding box center [635, 322] width 788 height 11
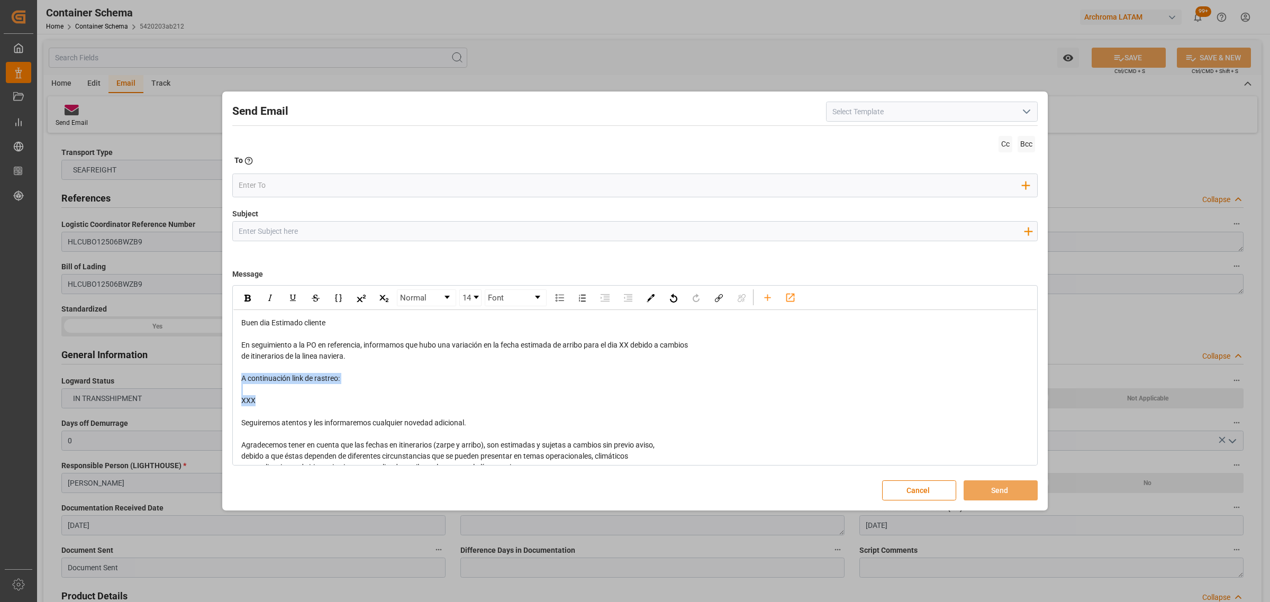
drag, startPoint x: 288, startPoint y: 398, endPoint x: 224, endPoint y: 375, distance: 68.6
click at [224, 375] on div "Send Email Cc Bcc To Enter the TO Email address Add Field to To Subject Add fie…" at bounding box center [634, 301] width 825 height 419
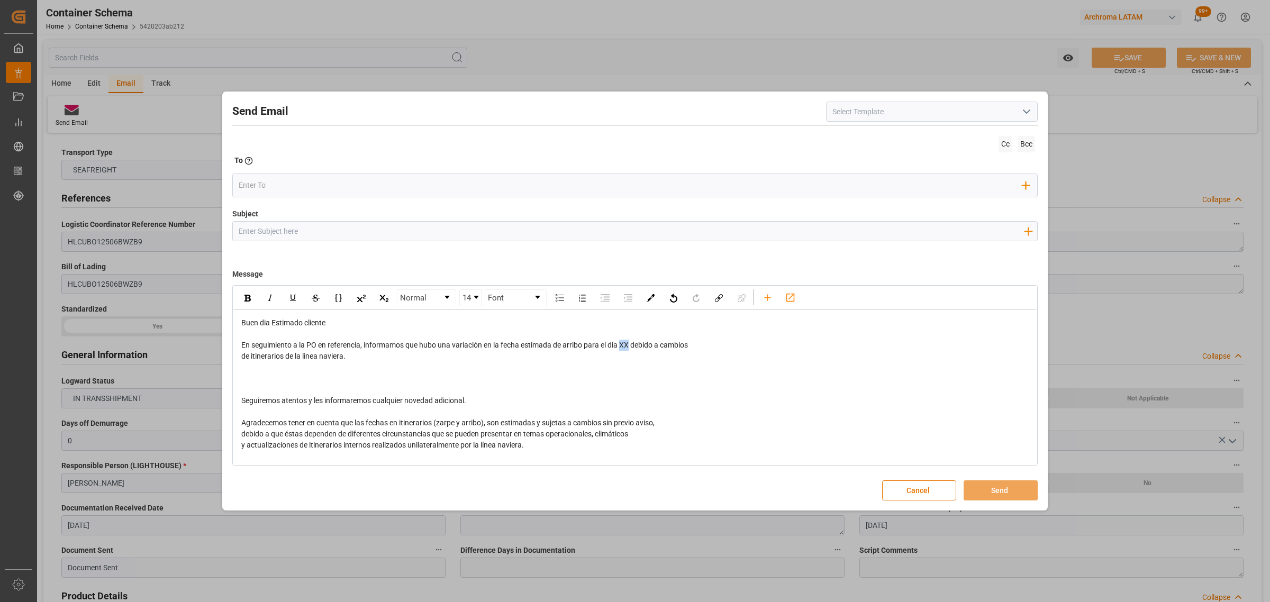
drag, startPoint x: 633, startPoint y: 349, endPoint x: 624, endPoint y: 348, distance: 8.6
click at [624, 348] on span "En seguimiento a la PO en referencia, informamos que hubo una variación en la f…" at bounding box center [464, 345] width 446 height 8
click at [263, 387] on div "rdw-editor" at bounding box center [635, 389] width 788 height 11
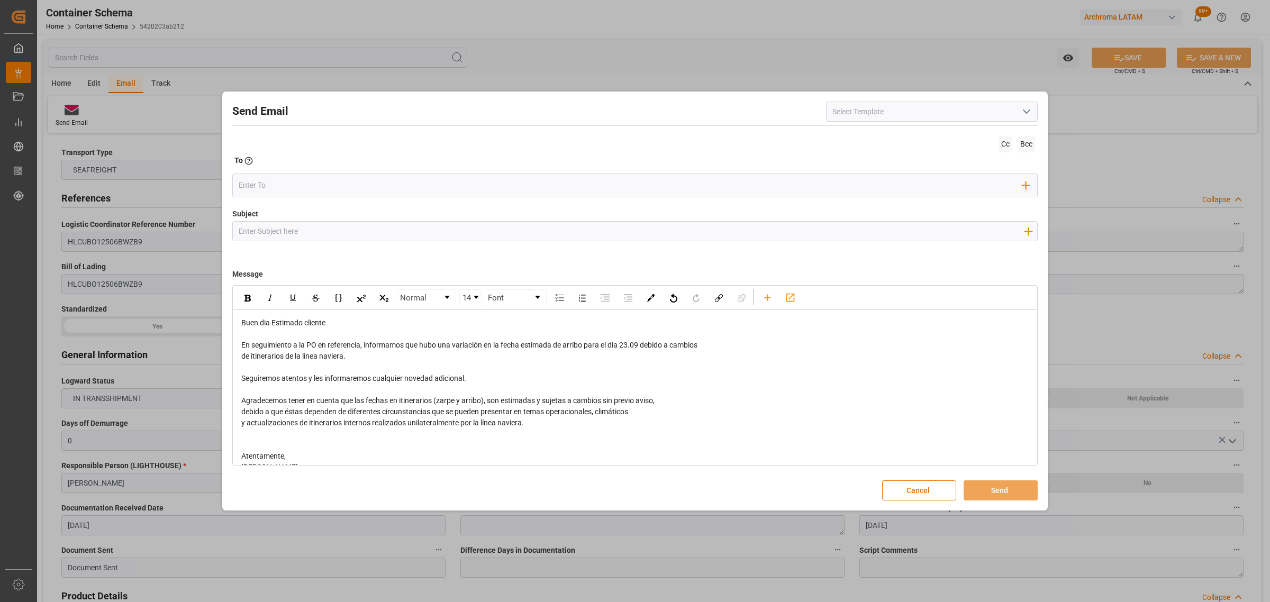
click at [276, 226] on input "Subject" at bounding box center [631, 231] width 796 height 19
paste input "PO 4504622452 10,20,40 //TE//VARIACION ETA// ARCHROMA INTERNACIONAL INDIA PVT /…"
drag, startPoint x: 856, startPoint y: 237, endPoint x: 836, endPoint y: 231, distance: 20.6
click at [836, 231] on input "PO 4504622452 10,20,40 //TE//VARIACION ETA// ARCHROMA INTERNACIONAL INDIA PVT /…" at bounding box center [631, 231] width 796 height 19
type input "PO 4504622452 10,20,40 //TE//VARIACION ETA// ARCHROMA INTERNACIONAL INDIA PVT /…"
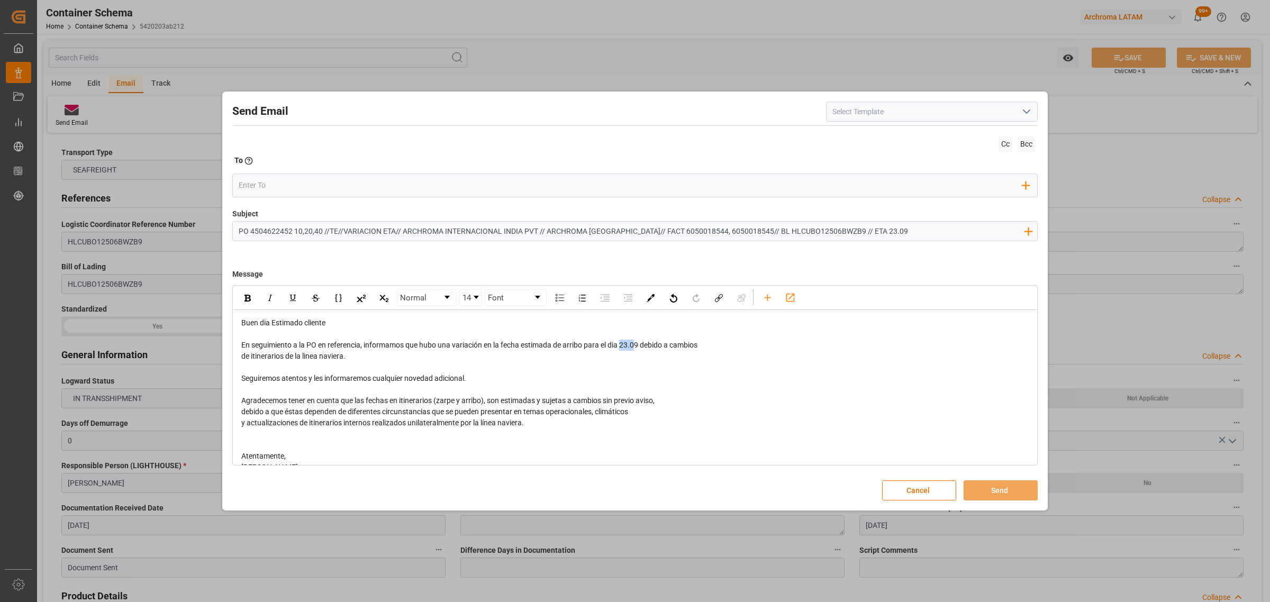
drag, startPoint x: 637, startPoint y: 345, endPoint x: 623, endPoint y: 346, distance: 14.4
click at [623, 346] on span "En seguimiento a la PO en referencia, informamos que hubo una variación en la f…" at bounding box center [469, 345] width 456 height 8
click at [712, 344] on div "En seguimiento a la PO en referencia, informamos que hubo una variación en la f…" at bounding box center [635, 345] width 788 height 11
drag, startPoint x: 348, startPoint y: 358, endPoint x: 673, endPoint y: 350, distance: 324.9
click at [673, 350] on div "Buen dia Estimado cliente En seguimiento a la PO en referencia, informamos que …" at bounding box center [635, 406] width 788 height 178
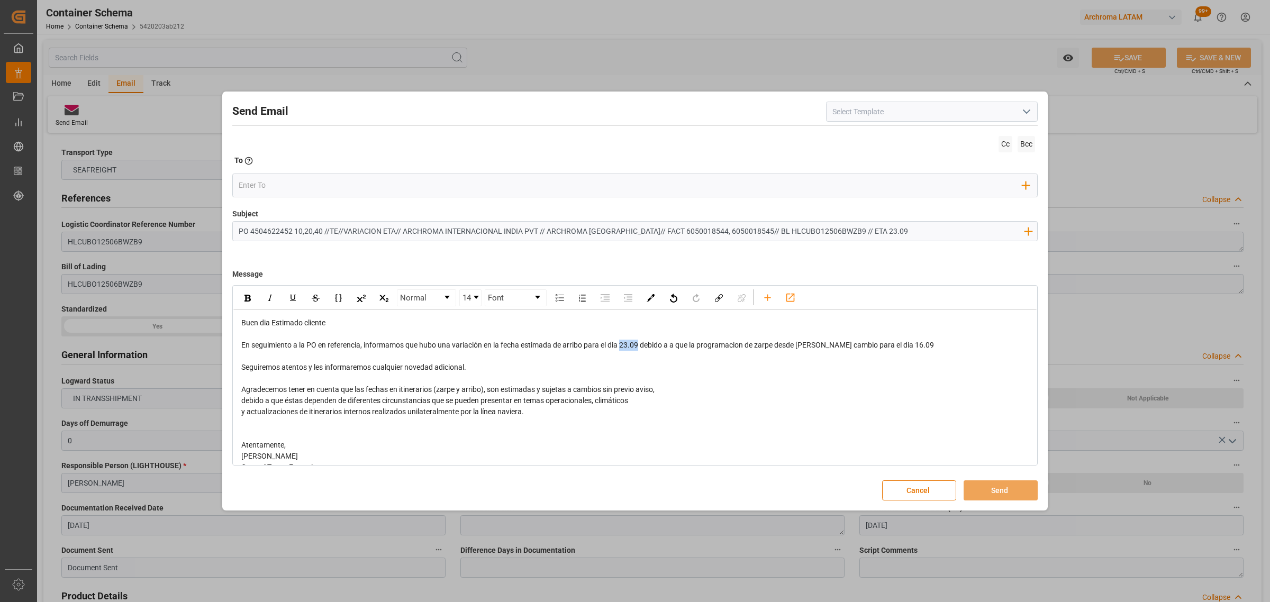
drag, startPoint x: 642, startPoint y: 350, endPoint x: 624, endPoint y: 348, distance: 17.5
click at [624, 348] on span "En seguimiento a la PO en referencia, informamos que hubo una variación en la f…" at bounding box center [587, 345] width 692 height 8
click at [250, 294] on div "rdw-inline-control" at bounding box center [247, 298] width 19 height 16
drag, startPoint x: 945, startPoint y: 348, endPoint x: 922, endPoint y: 349, distance: 23.3
click at [922, 349] on div "En seguimiento a la PO en referencia, informamos que hubo una variación en la f…" at bounding box center [635, 345] width 788 height 11
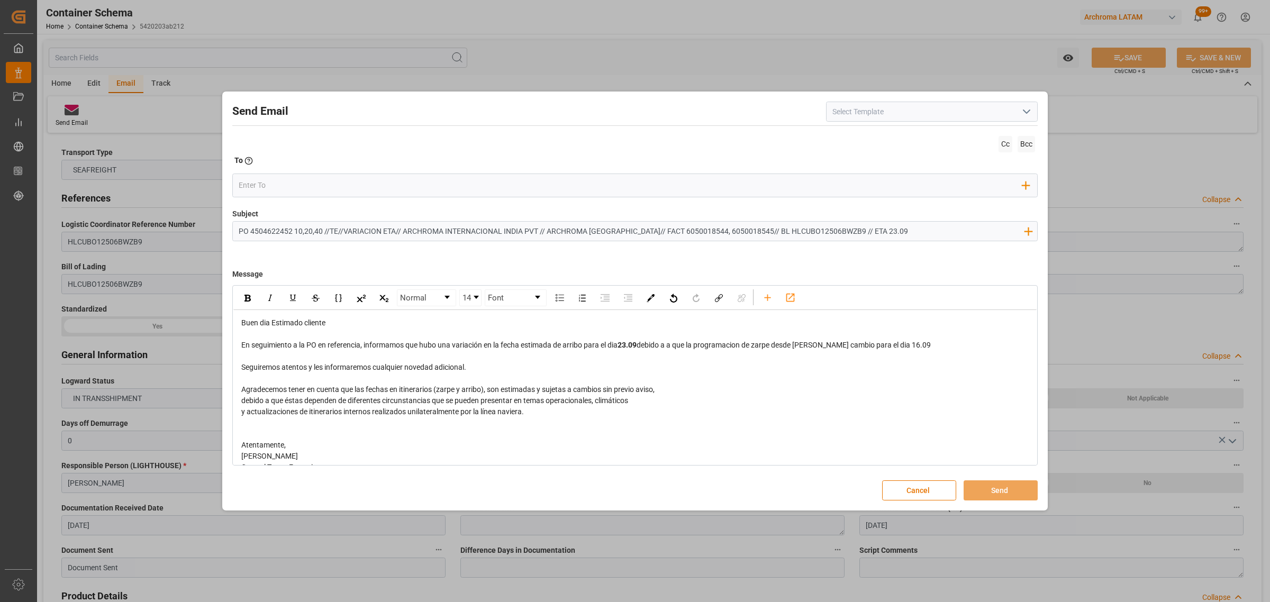
drag, startPoint x: 250, startPoint y: 296, endPoint x: 266, endPoint y: 258, distance: 41.3
click at [250, 296] on div "rdw-inline-control" at bounding box center [247, 298] width 19 height 16
click at [675, 348] on span "debido a a que la programacion de zarpe desde [PERSON_NAME] cambio para el dia" at bounding box center [772, 345] width 273 height 8
click at [284, 186] on input "email" at bounding box center [631, 185] width 784 height 16
type input "angie"
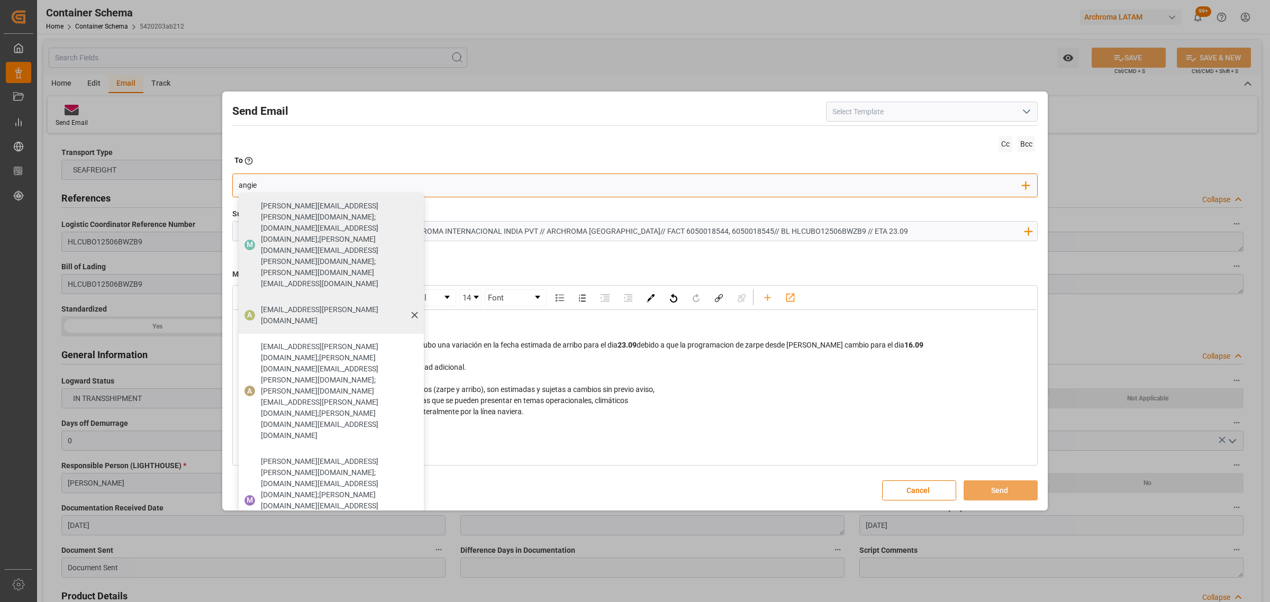
click at [289, 304] on span "[EMAIL_ADDRESS][PERSON_NAME][DOMAIN_NAME]" at bounding box center [339, 315] width 156 height 22
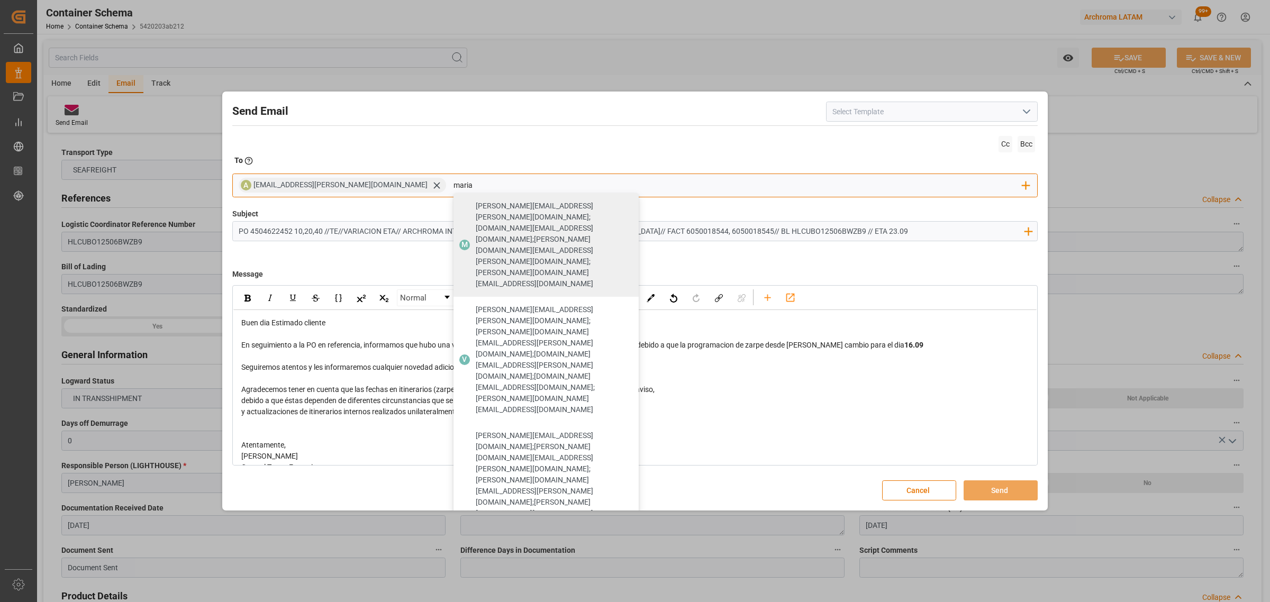
type input "maria"
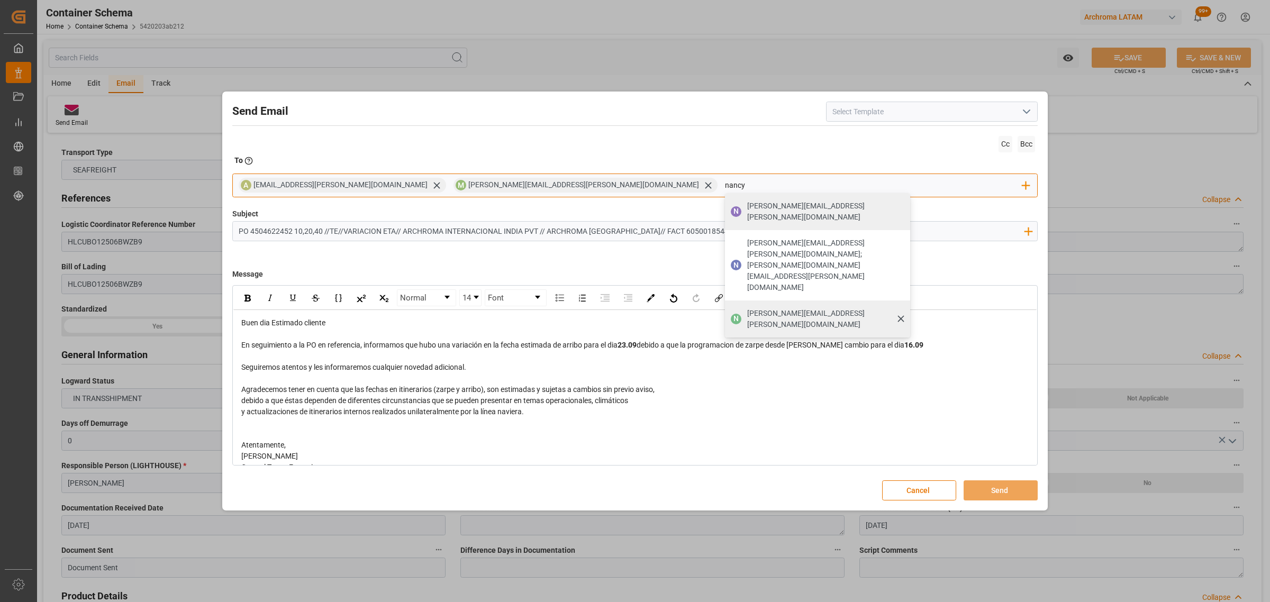
type input "nancy"
click at [747, 308] on span "[PERSON_NAME][EMAIL_ADDRESS][PERSON_NAME][DOMAIN_NAME]" at bounding box center [825, 319] width 156 height 22
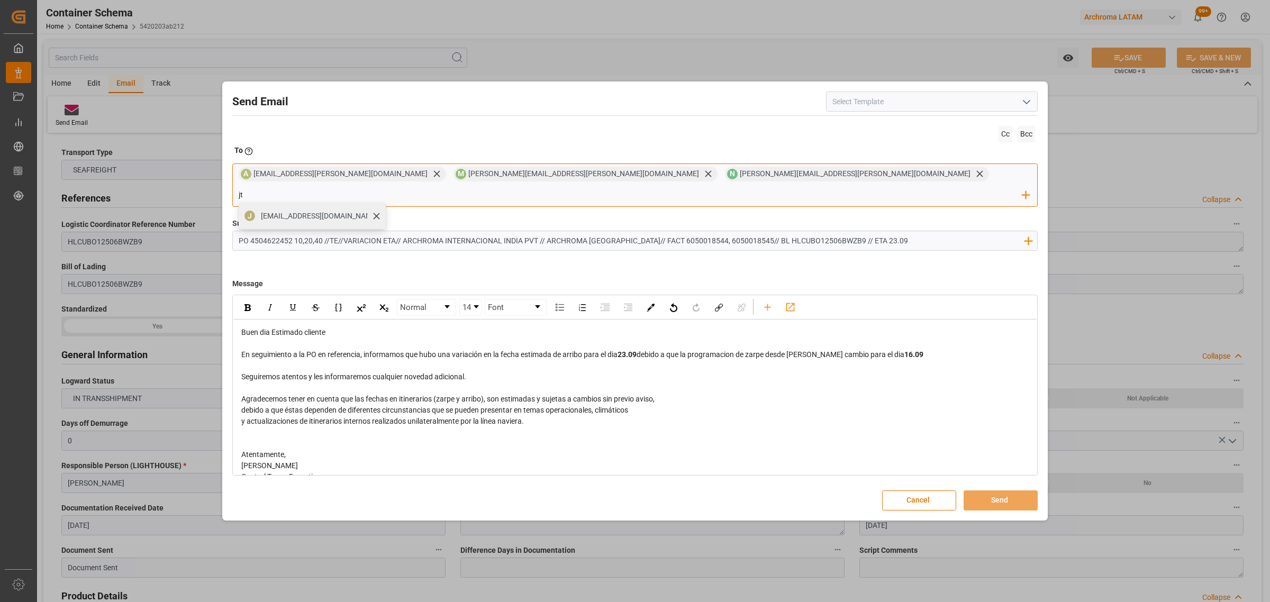
type input "jt"
drag, startPoint x: 704, startPoint y: 203, endPoint x: 728, endPoint y: 215, distance: 27.4
click at [382, 207] on div "[EMAIL_ADDRESS][DOMAIN_NAME]" at bounding box center [319, 216] width 125 height 19
click at [998, 490] on button "Send" at bounding box center [1000, 500] width 74 height 20
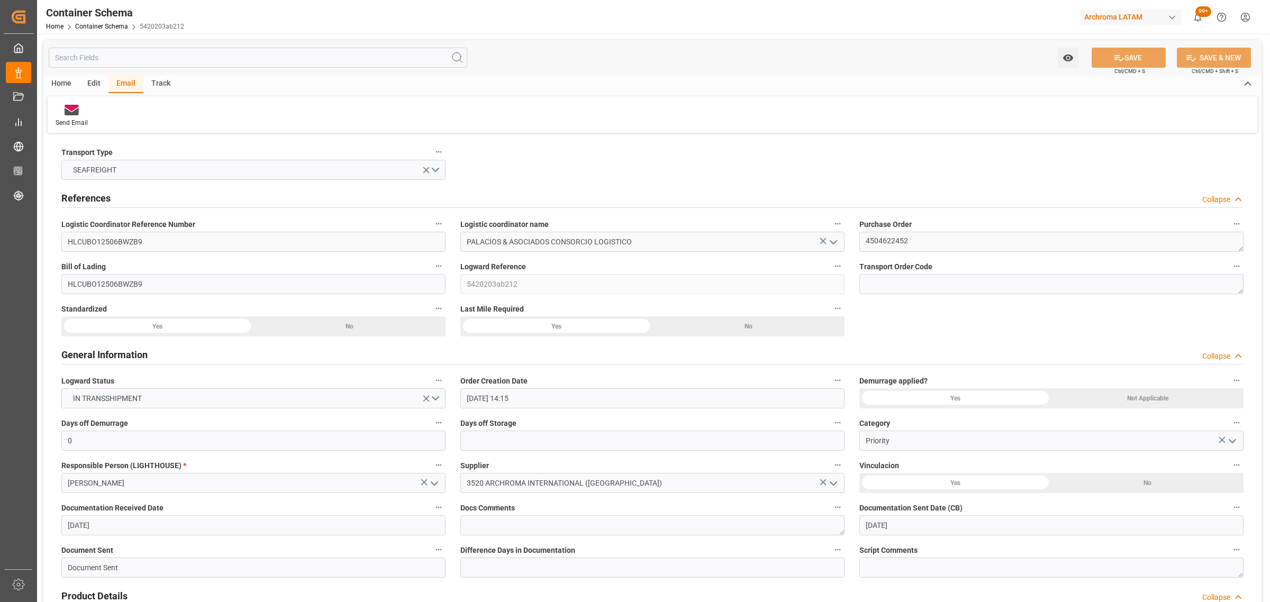
click at [413, 358] on div "General Information Collapse" at bounding box center [652, 354] width 1182 height 20
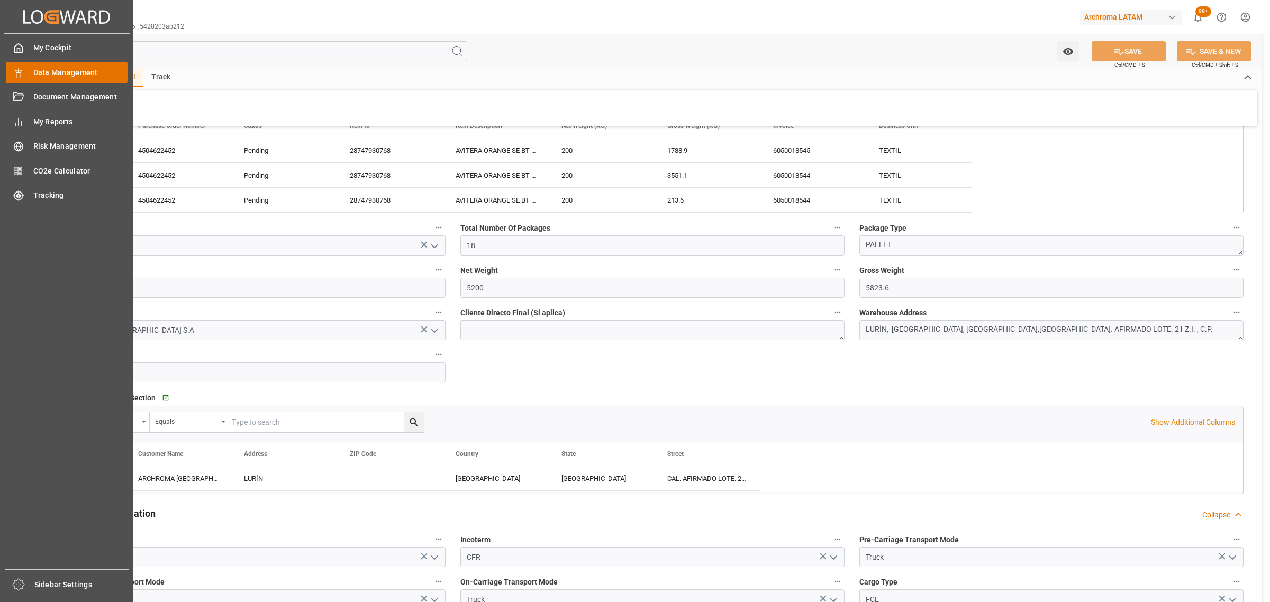
click at [34, 75] on span "Data Management" at bounding box center [80, 72] width 95 height 11
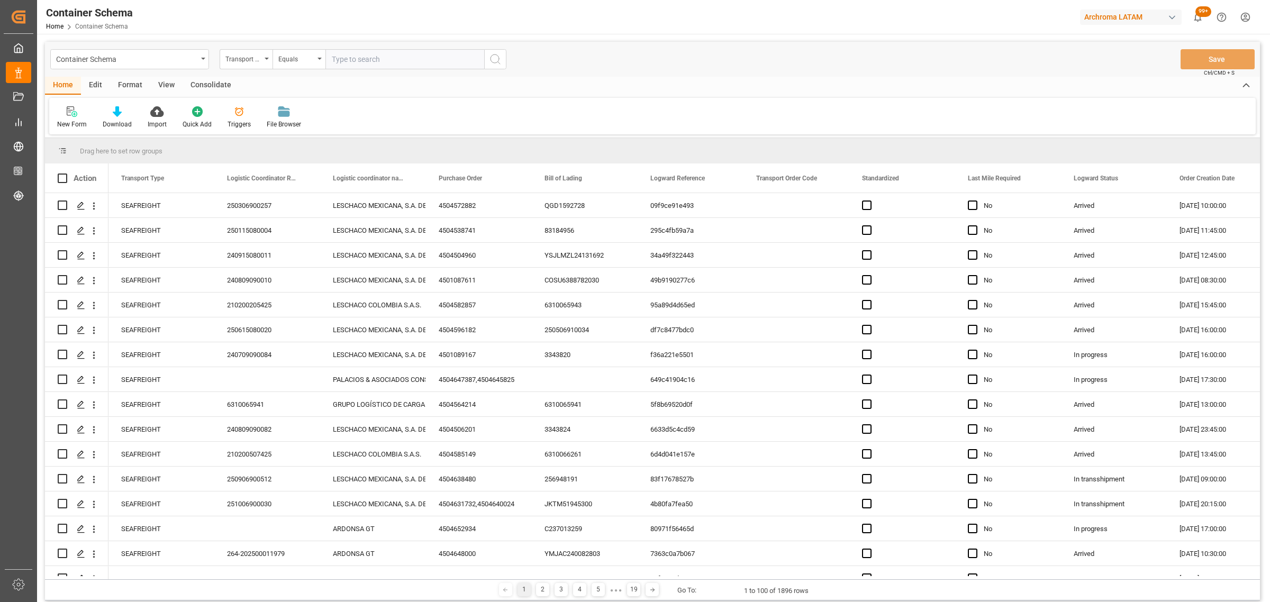
click at [148, 56] on div "Container Schema" at bounding box center [126, 58] width 141 height 13
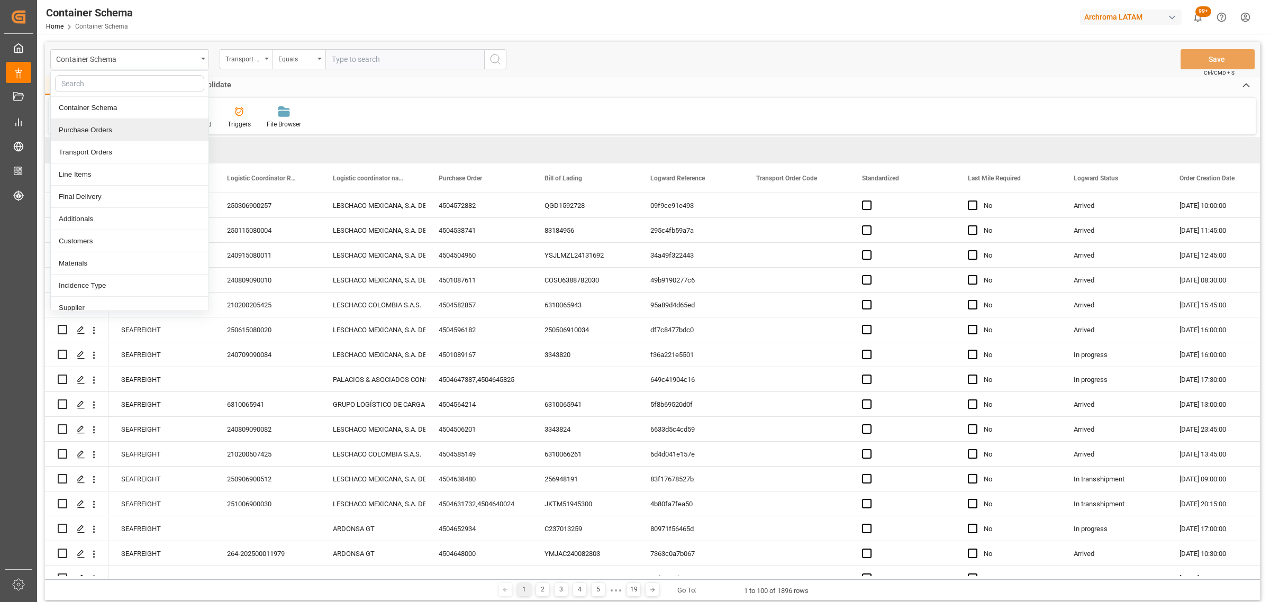
click at [104, 125] on div "Purchase Orders" at bounding box center [130, 130] width 158 height 22
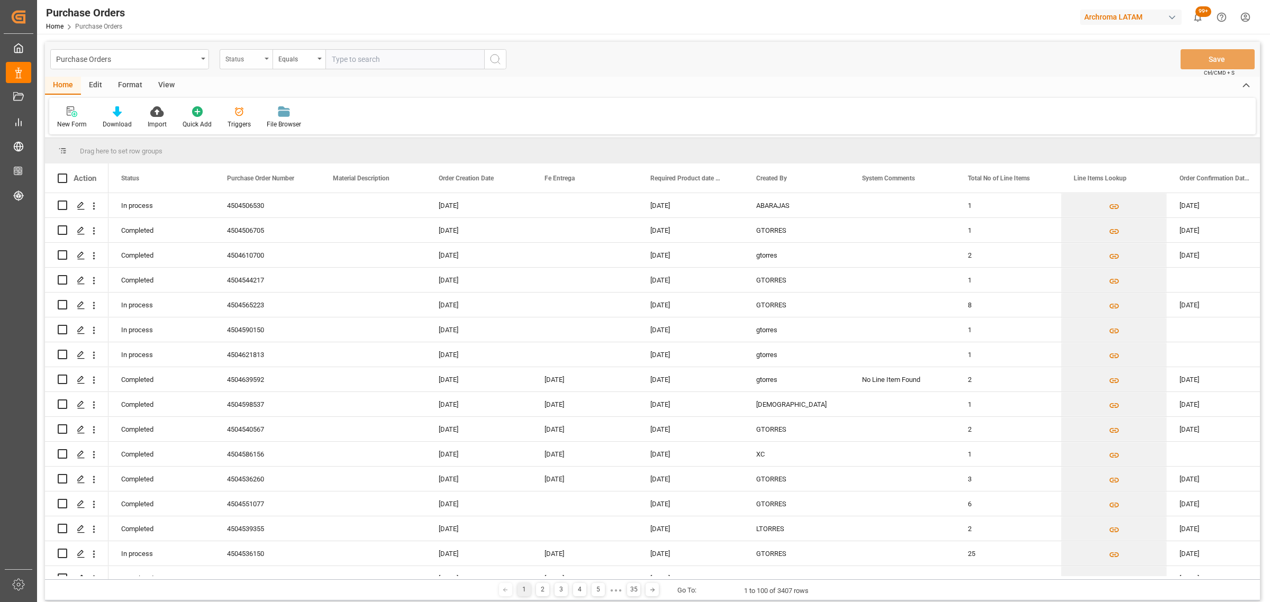
click at [248, 62] on div "Status" at bounding box center [243, 58] width 36 height 12
click at [281, 127] on div "Purchase Order Number" at bounding box center [299, 130] width 158 height 22
click at [311, 53] on div "Equals" at bounding box center [296, 58] width 36 height 12
drag, startPoint x: 326, startPoint y: 121, endPoint x: 342, endPoint y: 106, distance: 21.7
click at [326, 121] on div "Fuzzy search" at bounding box center [352, 130] width 158 height 22
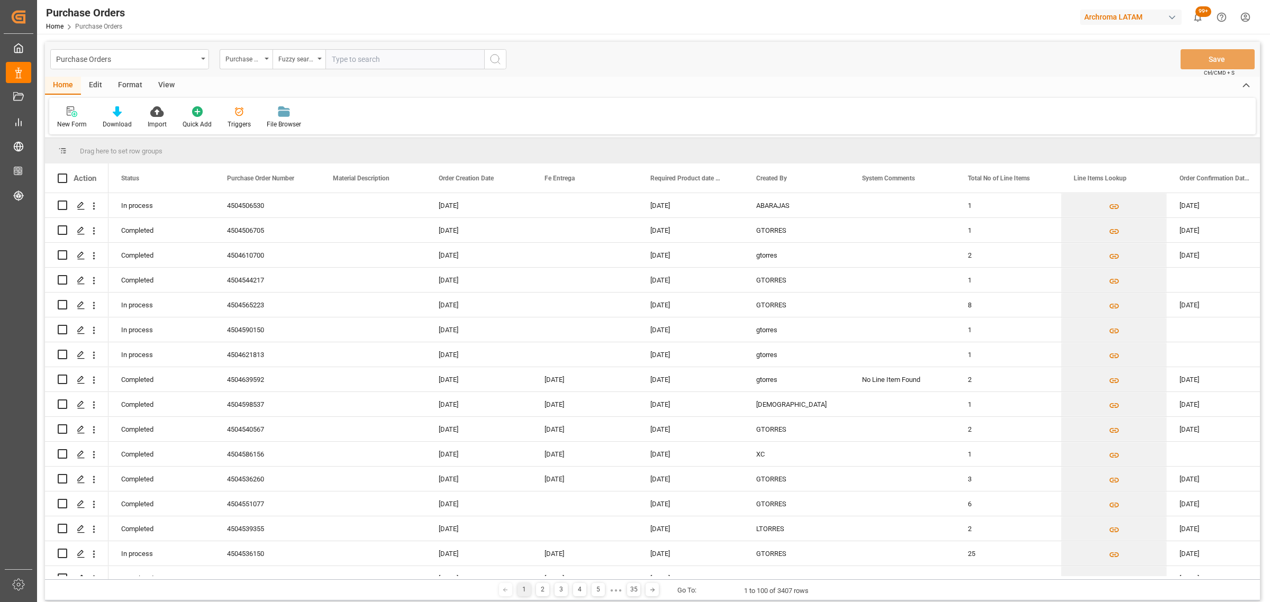
click at [377, 57] on input "text" at bounding box center [404, 59] width 159 height 20
paste input "4504645091"
type input "4504645091"
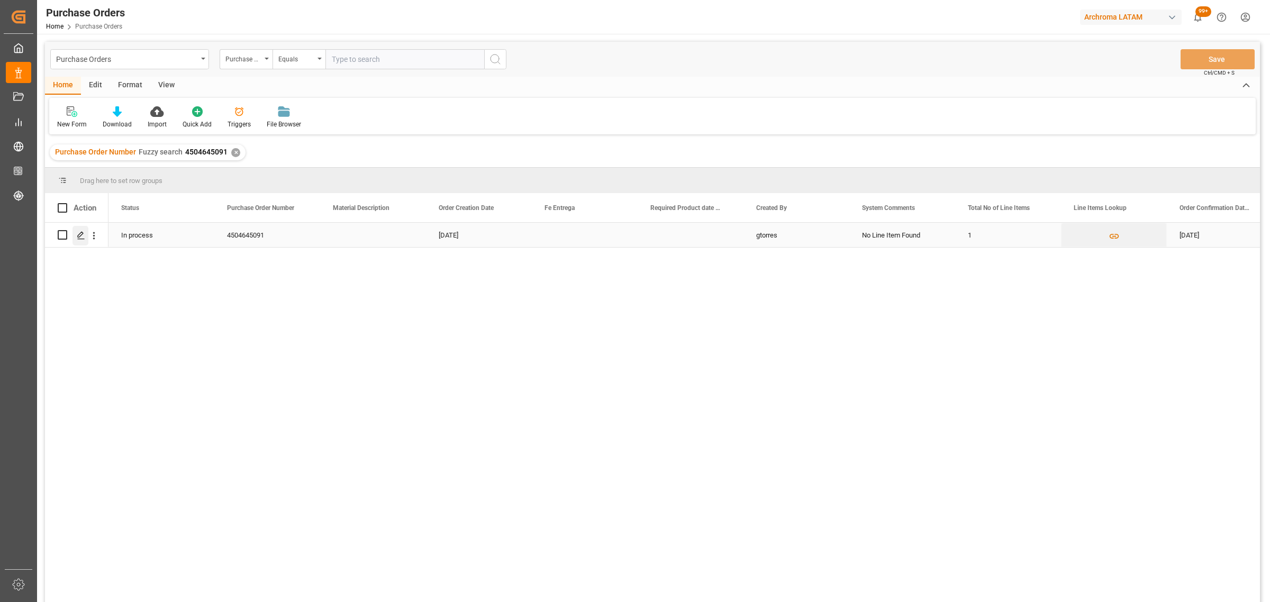
click at [83, 234] on icon "Press SPACE to select this row." at bounding box center [81, 235] width 8 height 8
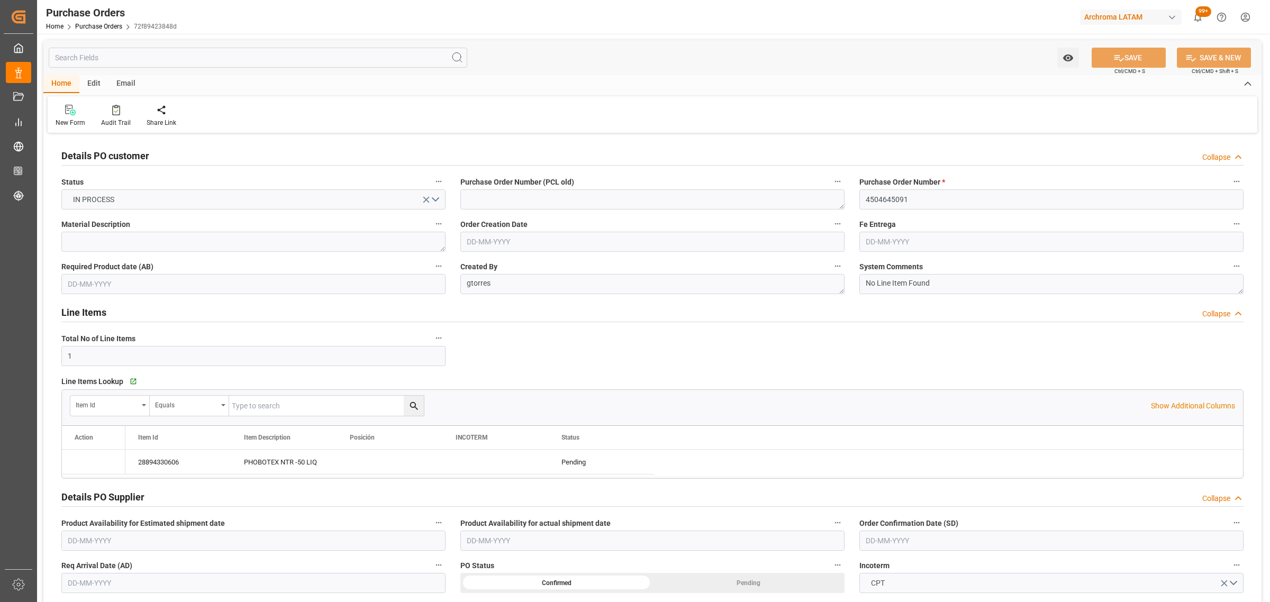
type input "[DATE]"
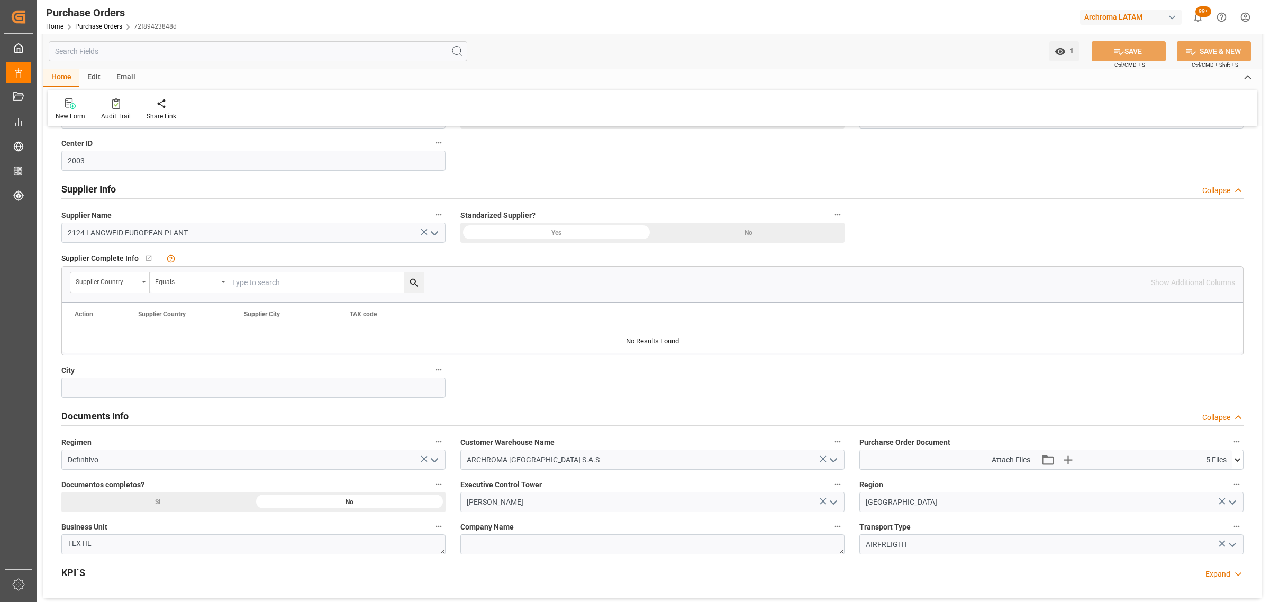
scroll to position [529, 0]
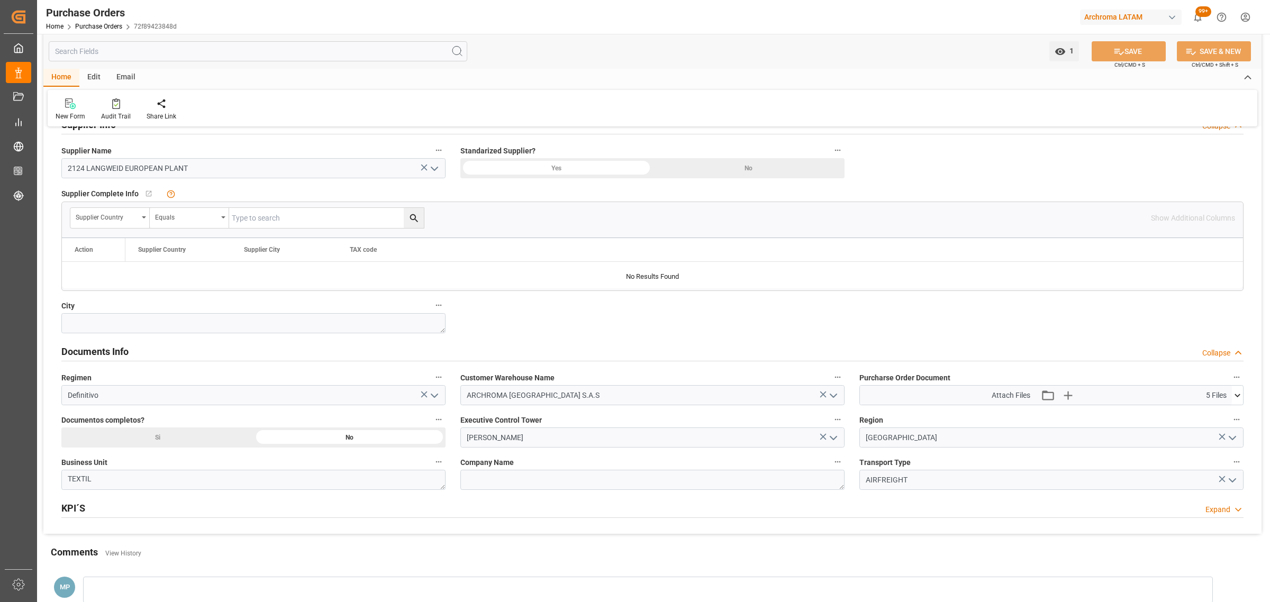
click at [1239, 400] on icon at bounding box center [1236, 395] width 11 height 11
click at [1067, 395] on icon "button" at bounding box center [1067, 395] width 10 height 10
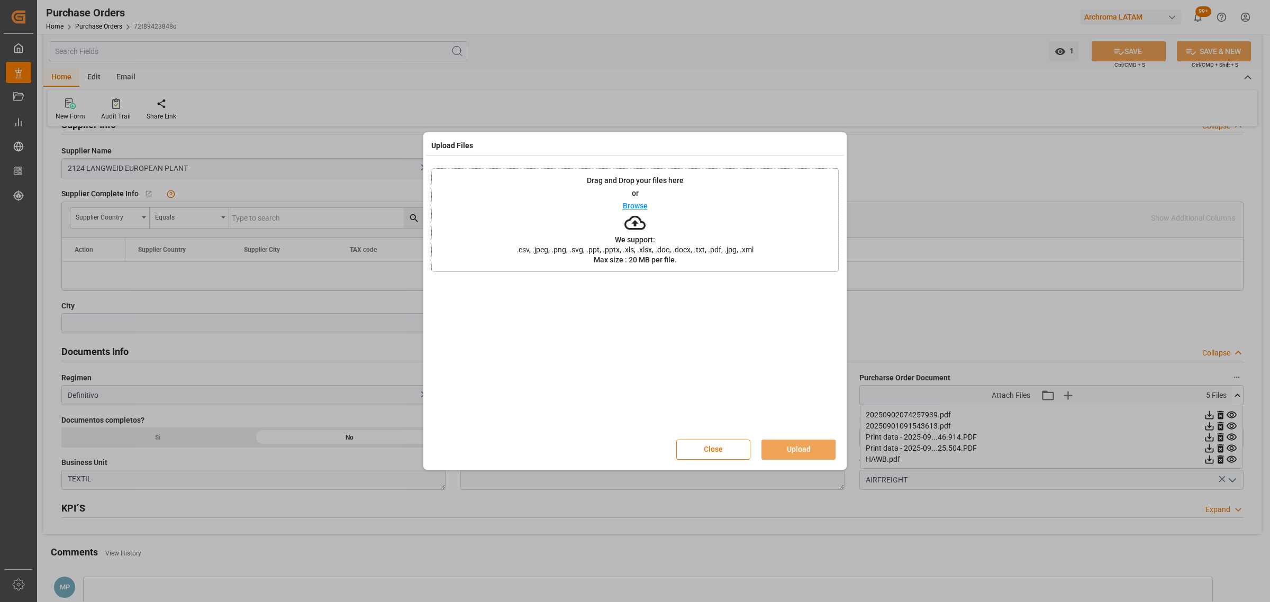
click at [626, 207] on p "Browse" at bounding box center [635, 205] width 25 height 7
click at [799, 450] on button "Upload" at bounding box center [798, 450] width 74 height 20
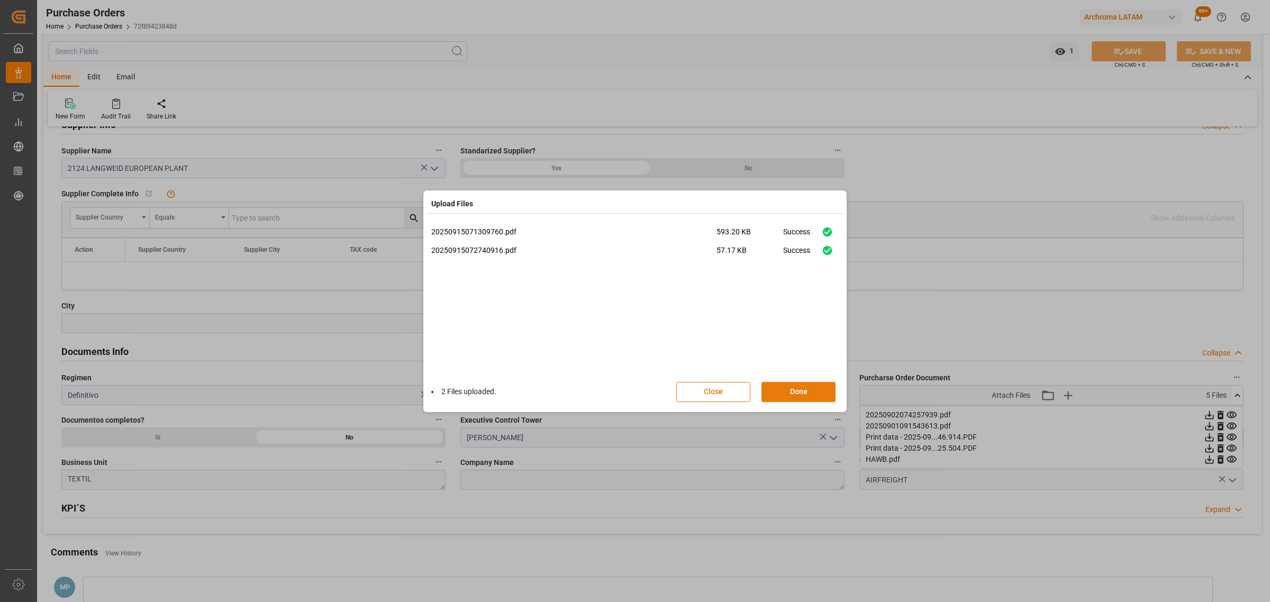
click at [811, 397] on button "Done" at bounding box center [798, 392] width 74 height 20
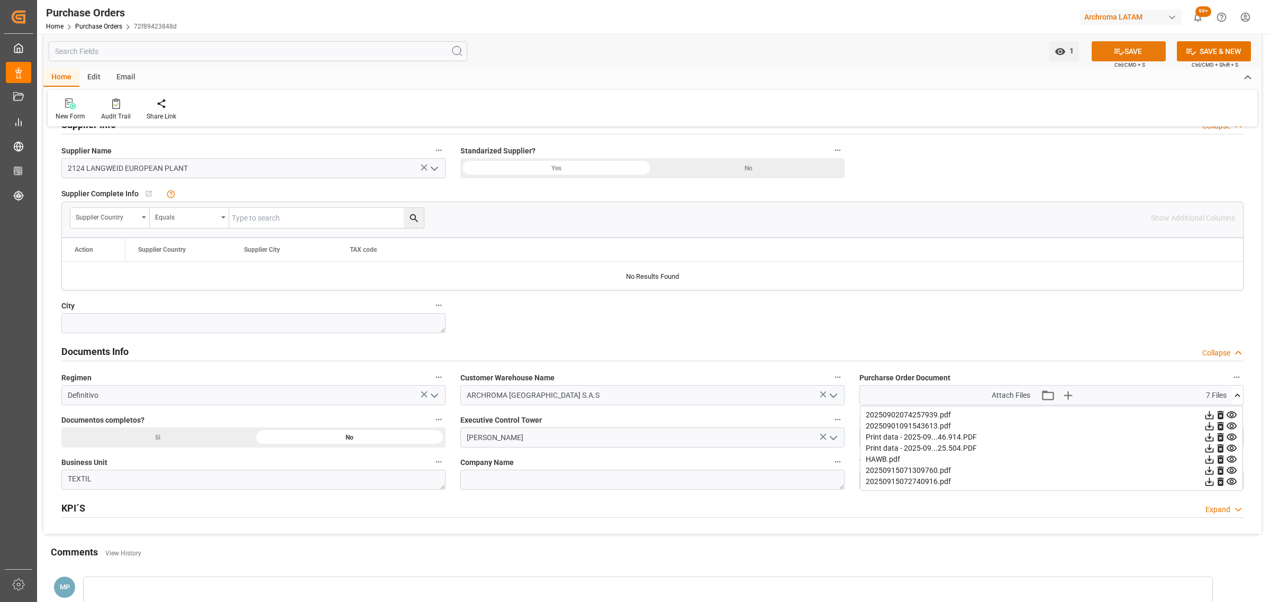
click at [1110, 53] on button "SAVE" at bounding box center [1128, 51] width 74 height 20
click at [201, 435] on div "Si" at bounding box center [157, 437] width 192 height 20
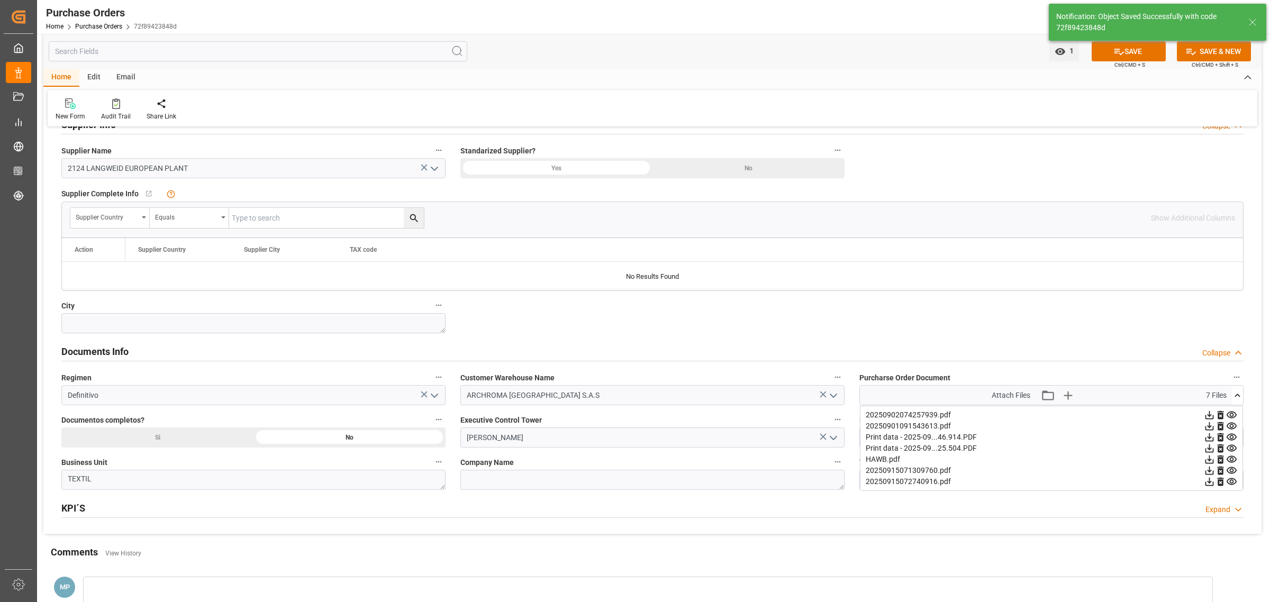
click at [226, 443] on div "Si" at bounding box center [157, 437] width 192 height 20
click at [1135, 53] on button "SAVE" at bounding box center [1128, 51] width 74 height 20
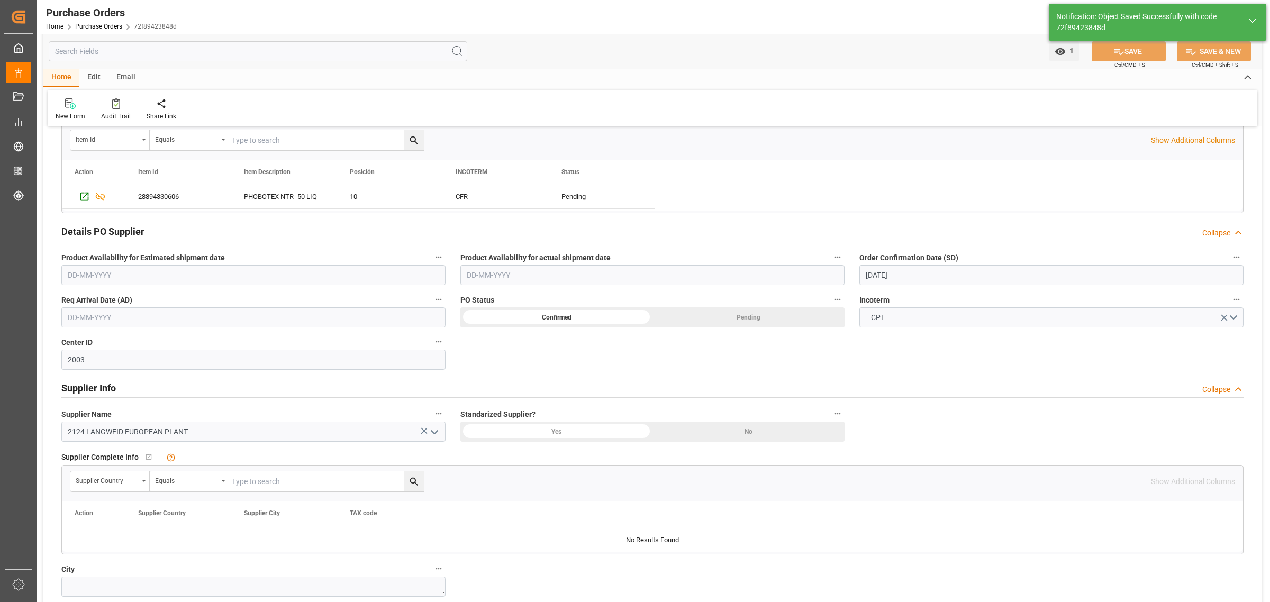
scroll to position [264, 0]
